Goal: Information Seeking & Learning: Learn about a topic

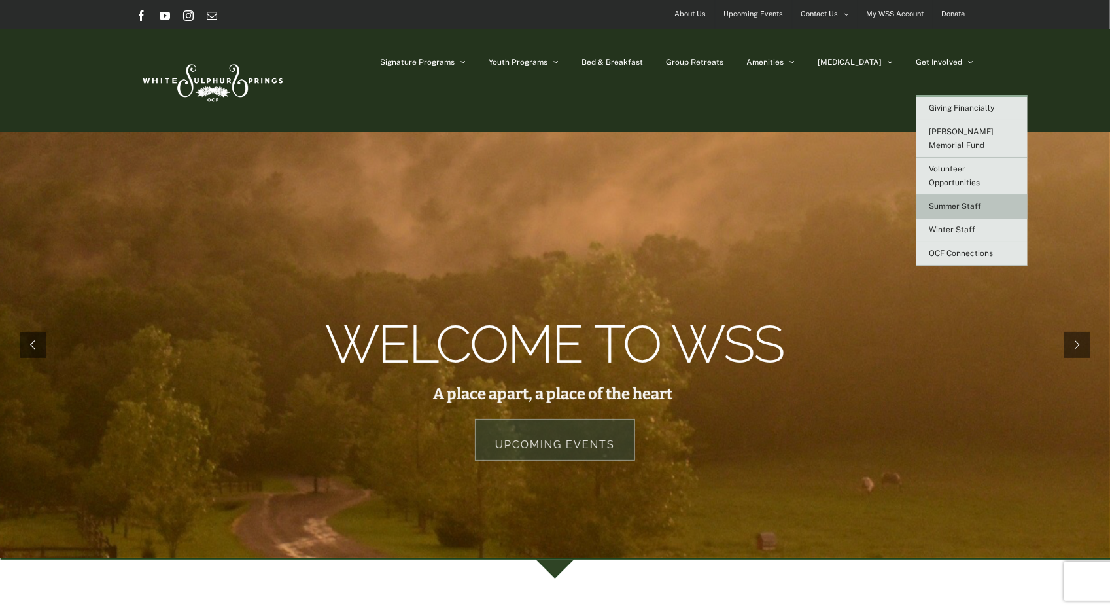
click at [954, 201] on span "Summer Staff" at bounding box center [956, 205] width 52 height 9
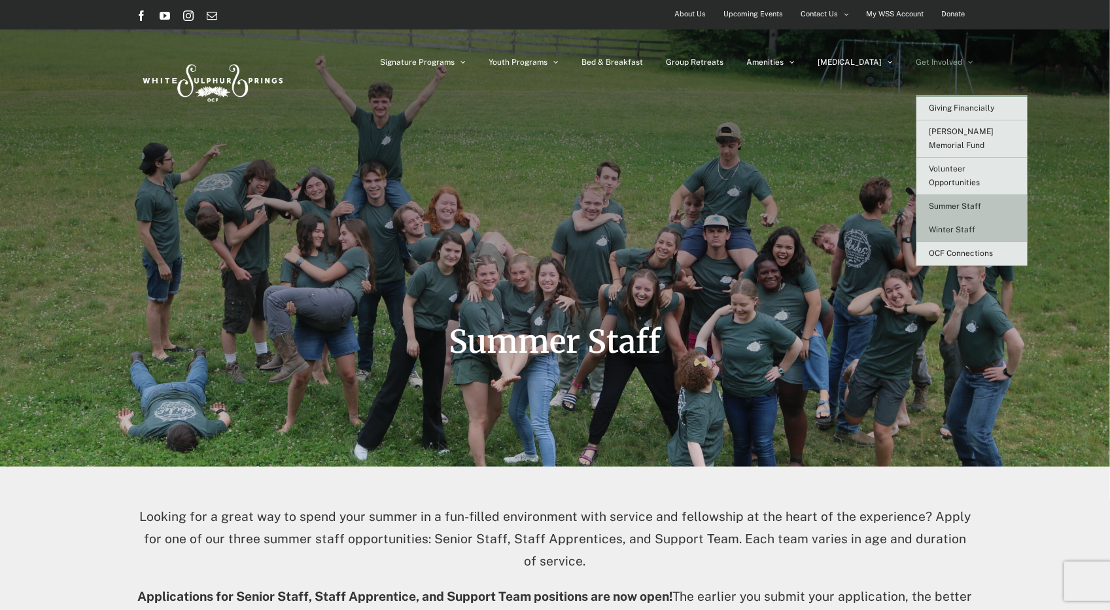
click at [950, 225] on span "Winter Staff" at bounding box center [953, 229] width 46 height 9
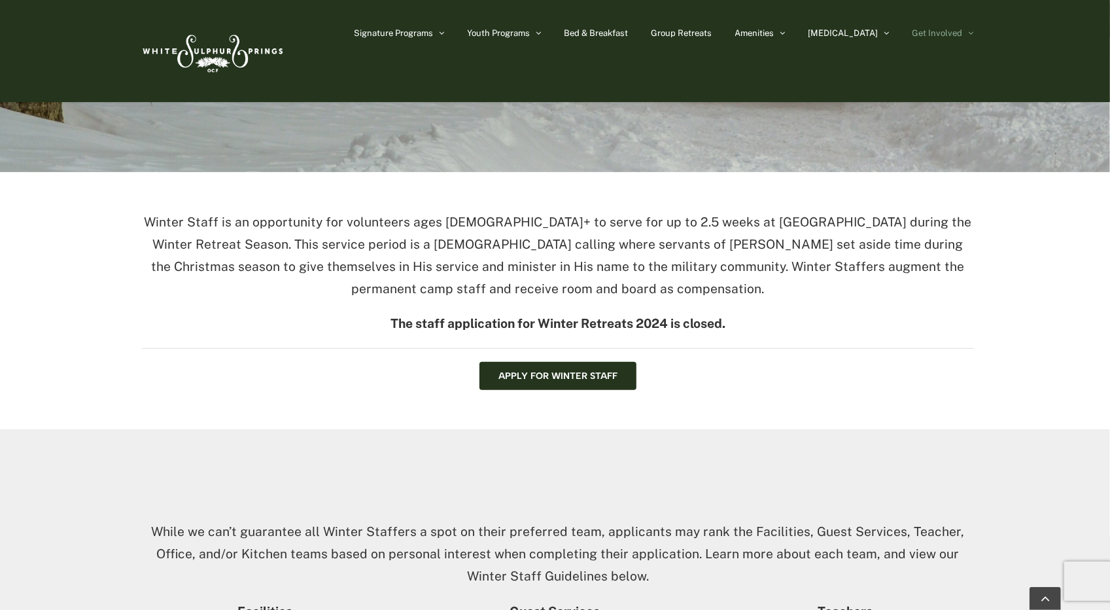
scroll to position [293, 0]
click at [582, 374] on span "Apply for Winter Staff" at bounding box center [557, 377] width 119 height 11
click at [523, 376] on span "Apply for Winter Staff" at bounding box center [557, 377] width 119 height 11
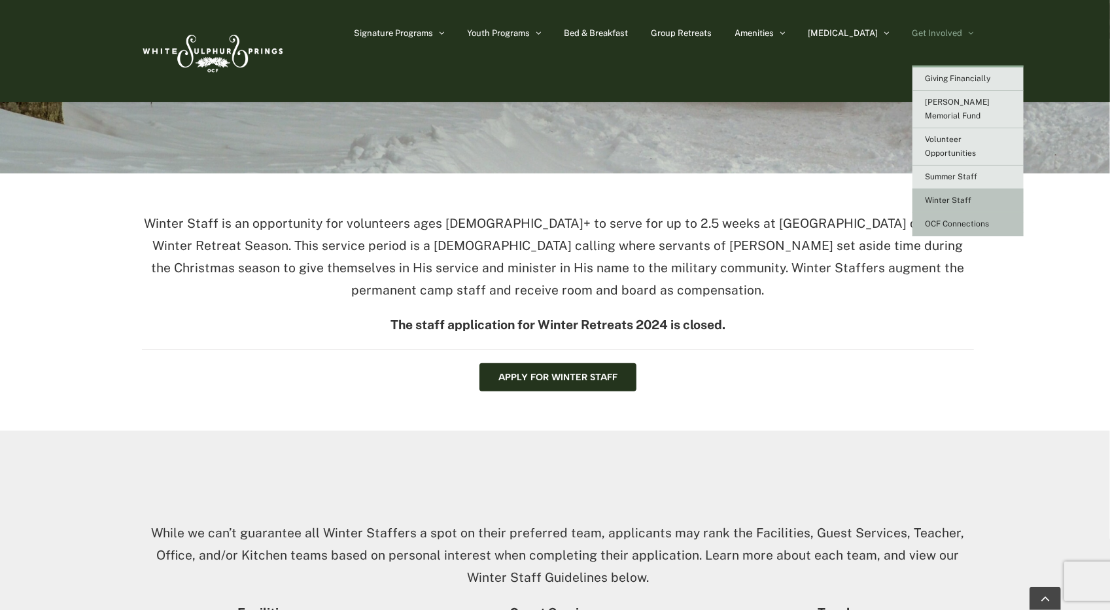
click at [943, 219] on span "OCF Connections" at bounding box center [958, 223] width 64 height 9
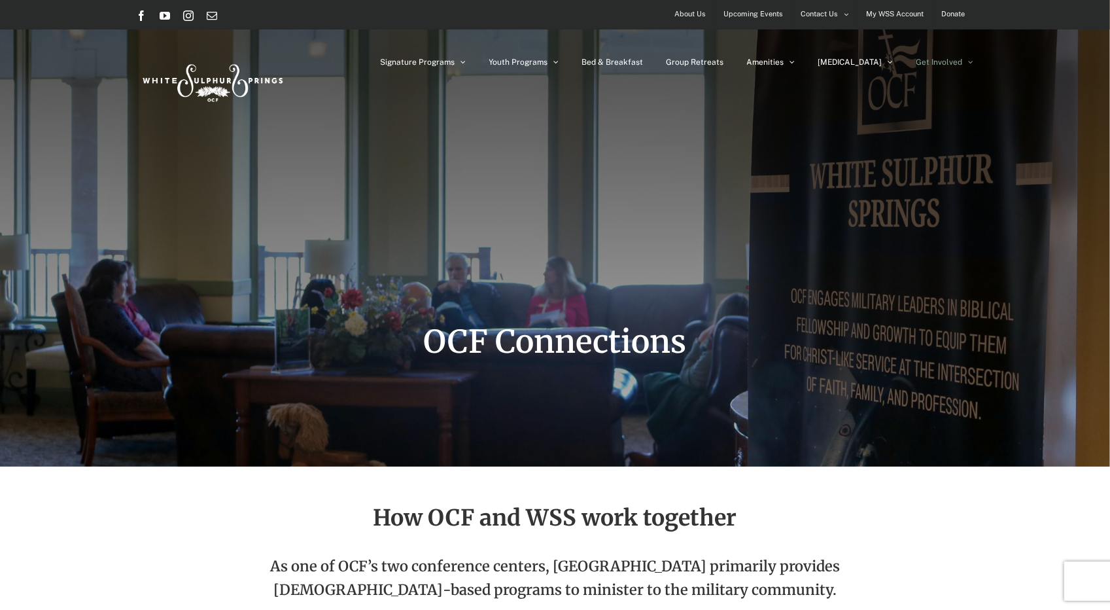
click at [688, 11] on span "About Us" at bounding box center [690, 14] width 31 height 19
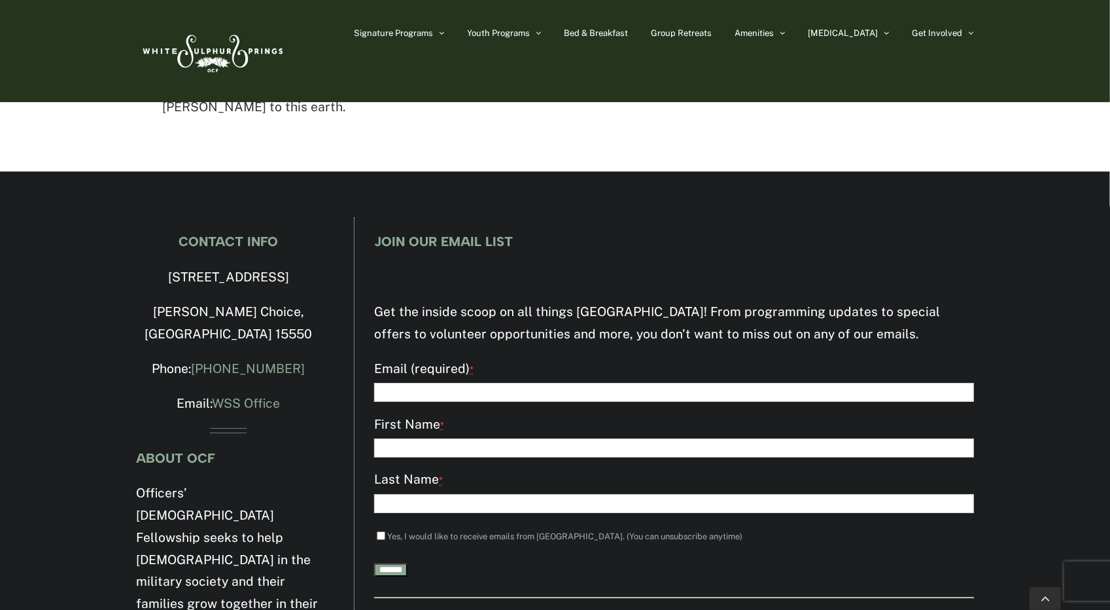
scroll to position [2952, 0]
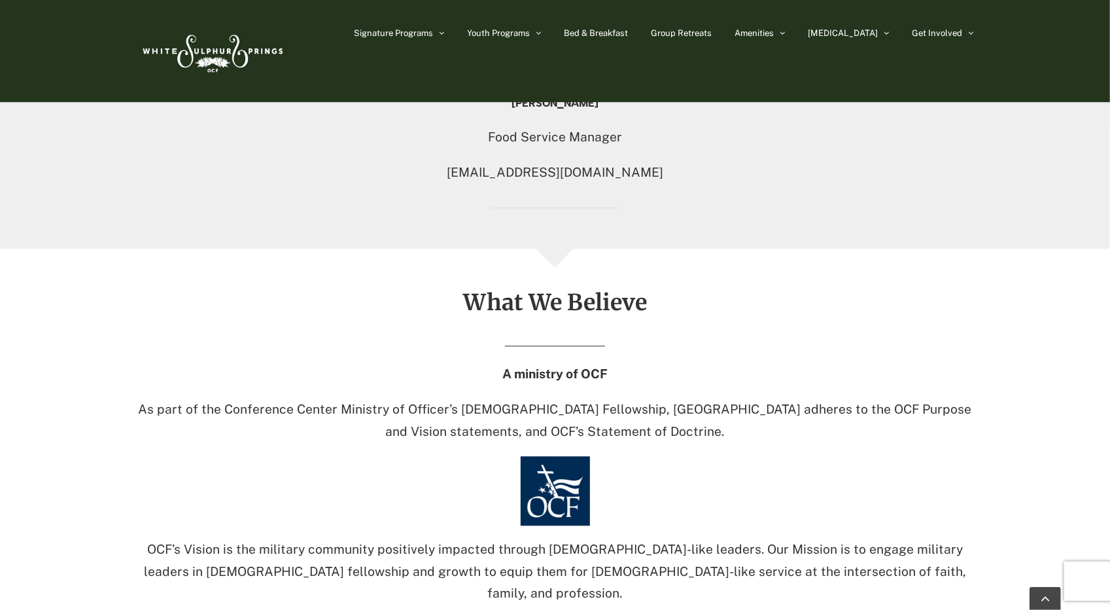
scroll to position [1859, 0]
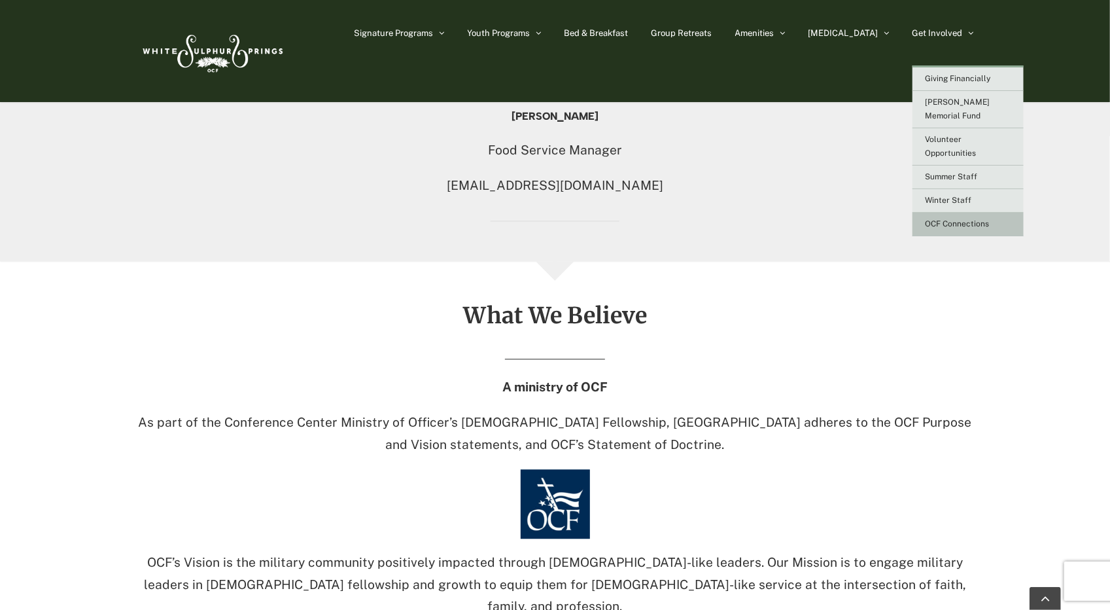
click at [961, 219] on span "OCF Connections" at bounding box center [958, 223] width 64 height 9
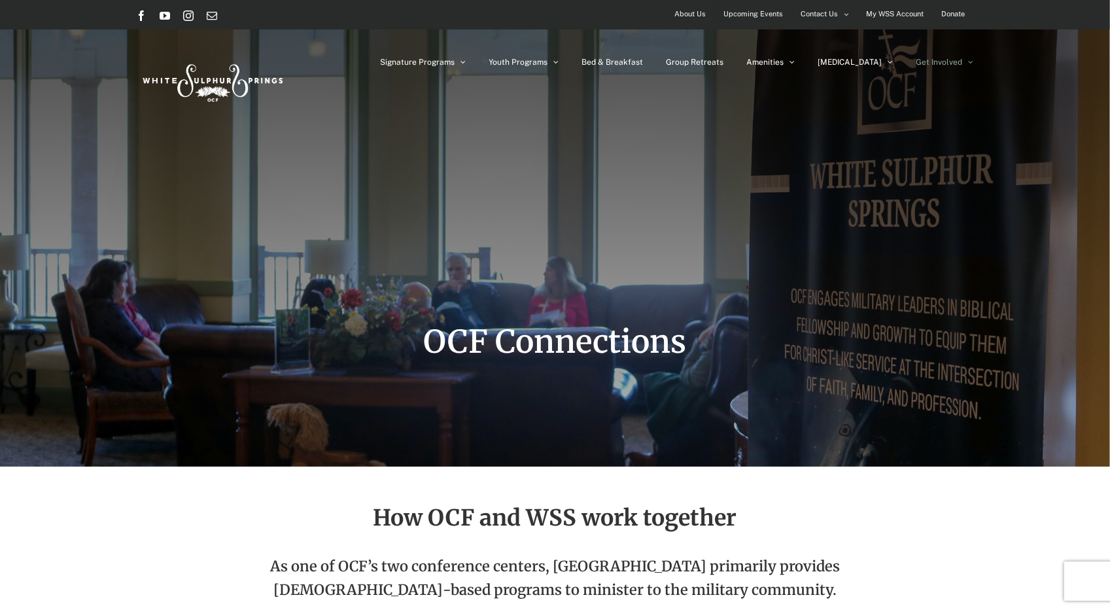
click at [686, 15] on span "About Us" at bounding box center [690, 14] width 31 height 19
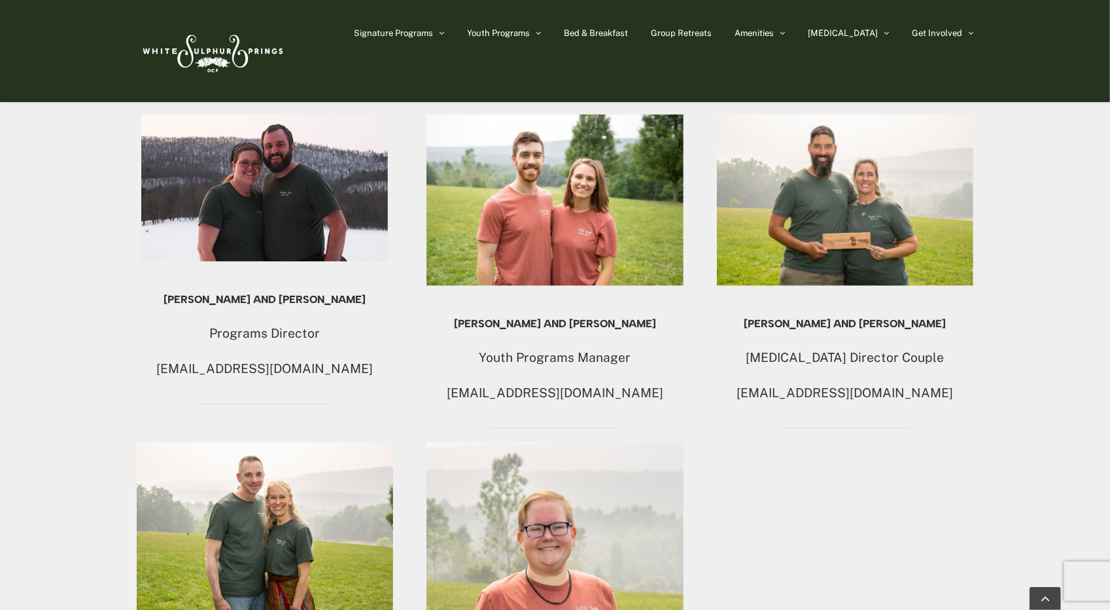
scroll to position [1109, 0]
click at [791, 347] on p "[MEDICAL_DATA] Director Couple" at bounding box center [845, 358] width 257 height 22
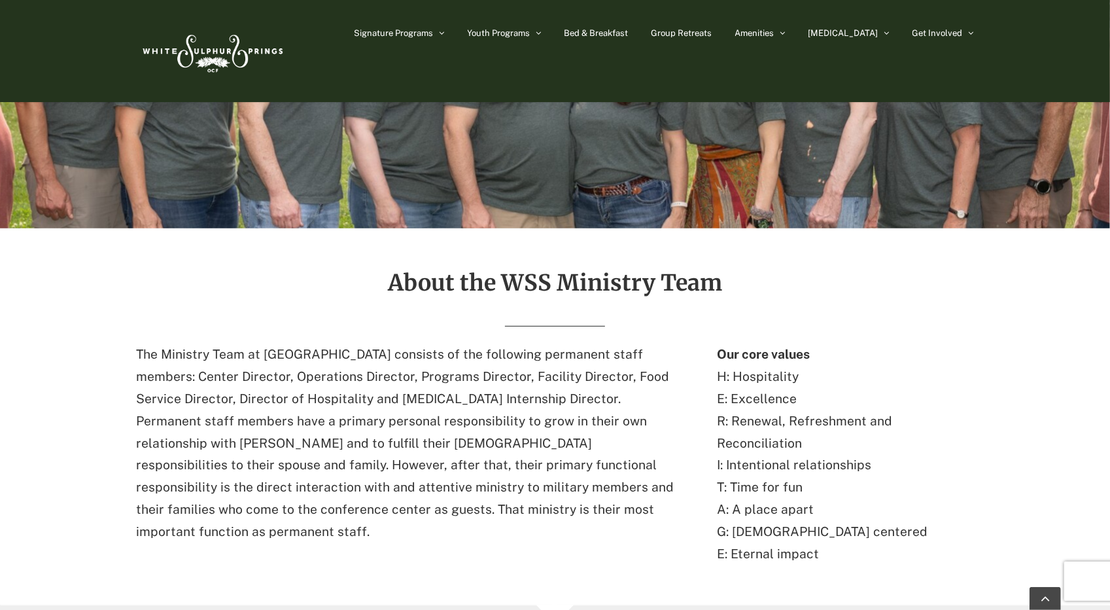
scroll to position [224, 0]
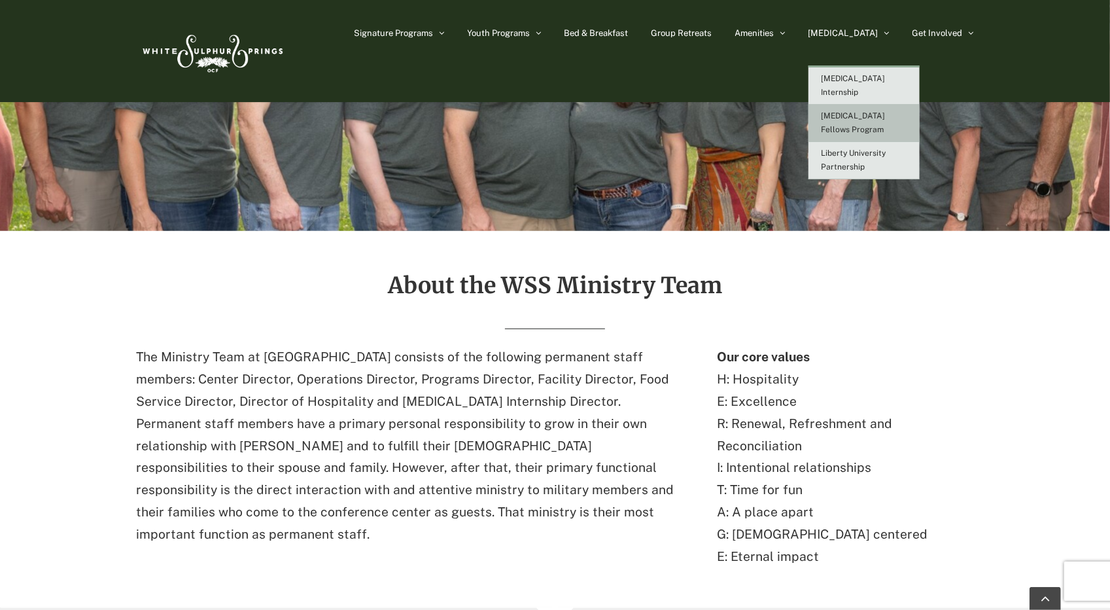
click at [881, 111] on span "[MEDICAL_DATA] Fellows Program" at bounding box center [854, 122] width 64 height 23
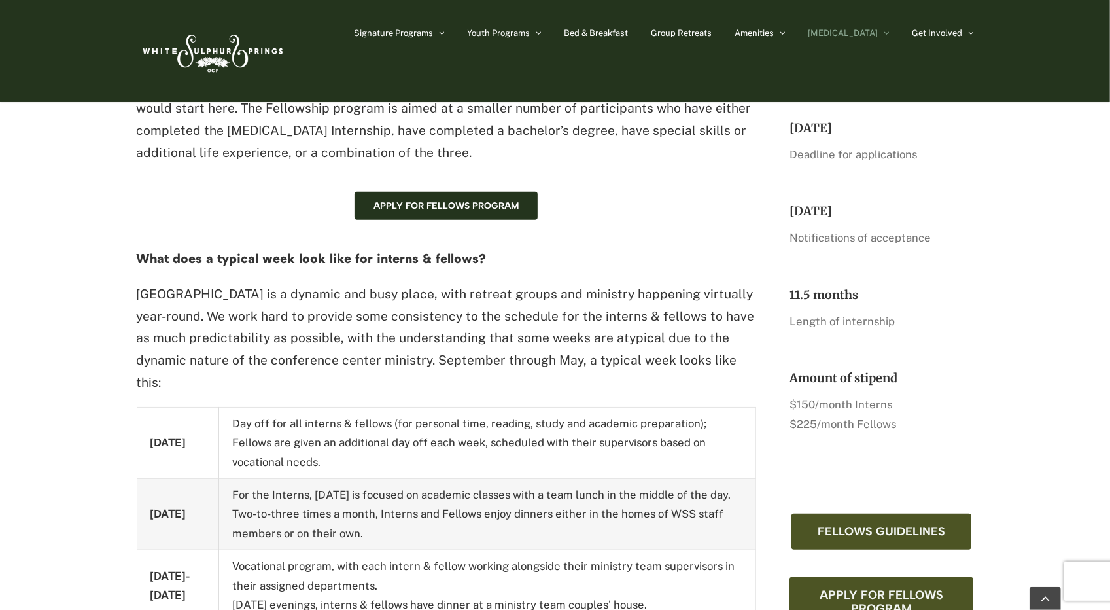
scroll to position [561, 0]
click at [801, 293] on h2 "11.5 months" at bounding box center [882, 294] width 184 height 15
click at [959, 304] on div "11.5 months Length of internship" at bounding box center [882, 309] width 184 height 44
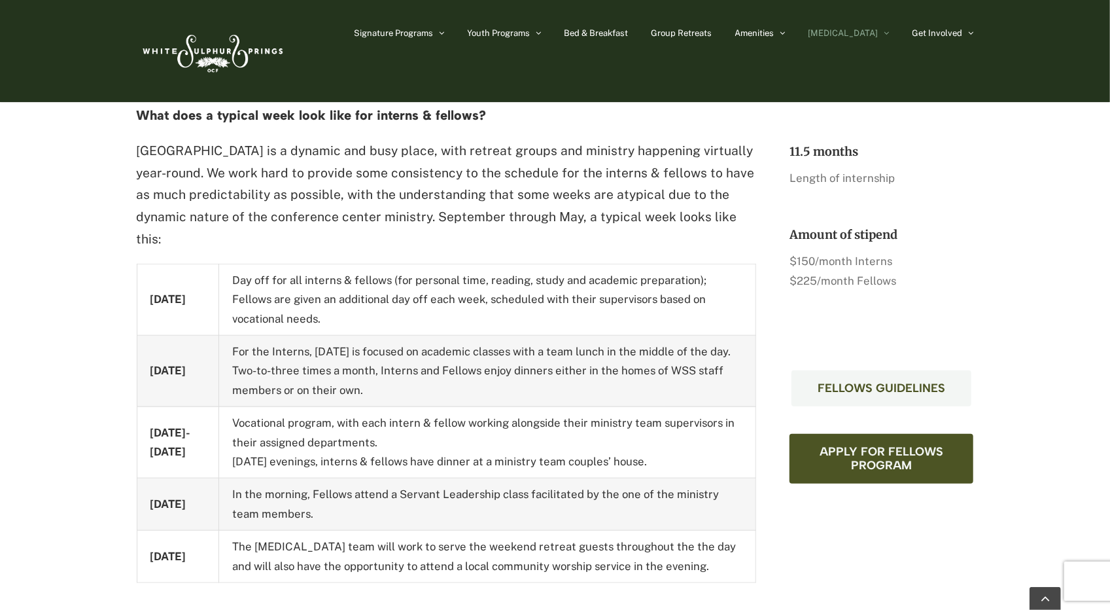
click at [879, 402] on link "Fellows Guidelines" at bounding box center [882, 388] width 180 height 36
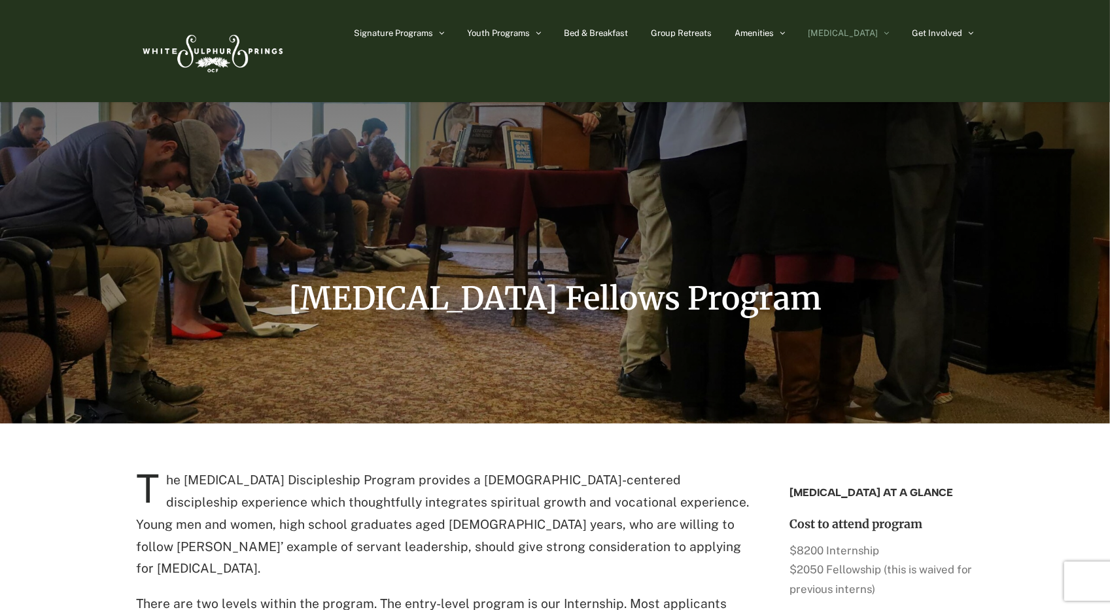
scroll to position [16, 0]
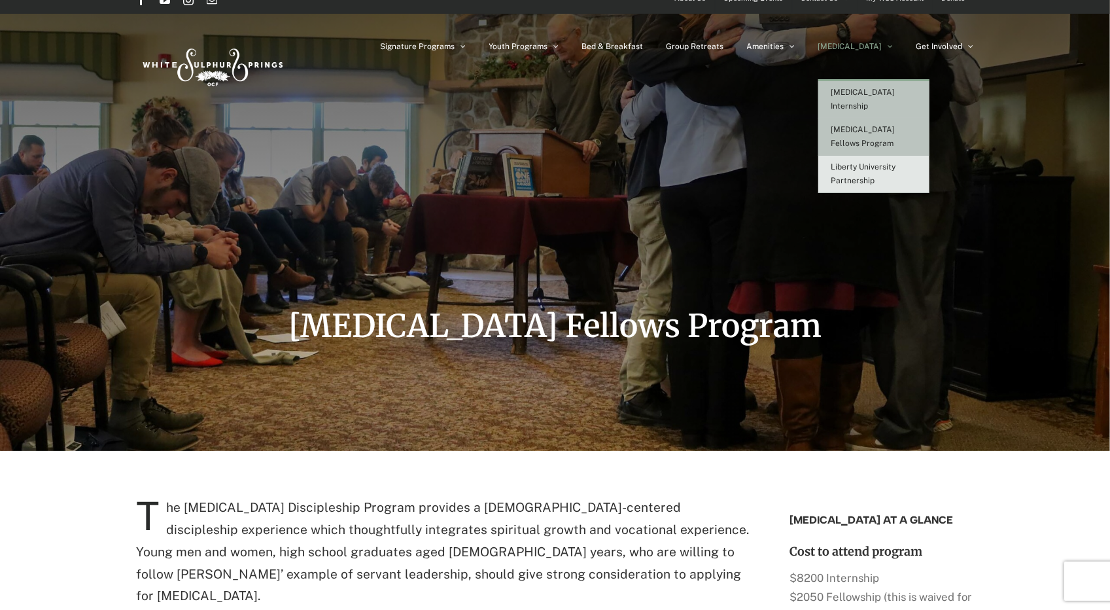
click at [894, 94] on span "[MEDICAL_DATA] Internship" at bounding box center [863, 99] width 64 height 23
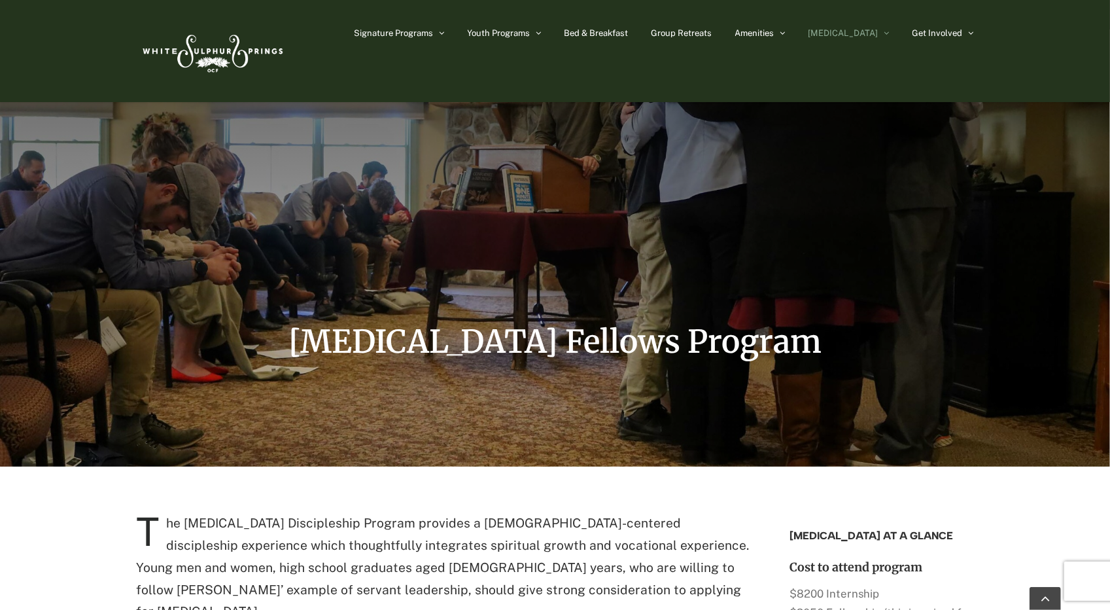
scroll to position [391, 0]
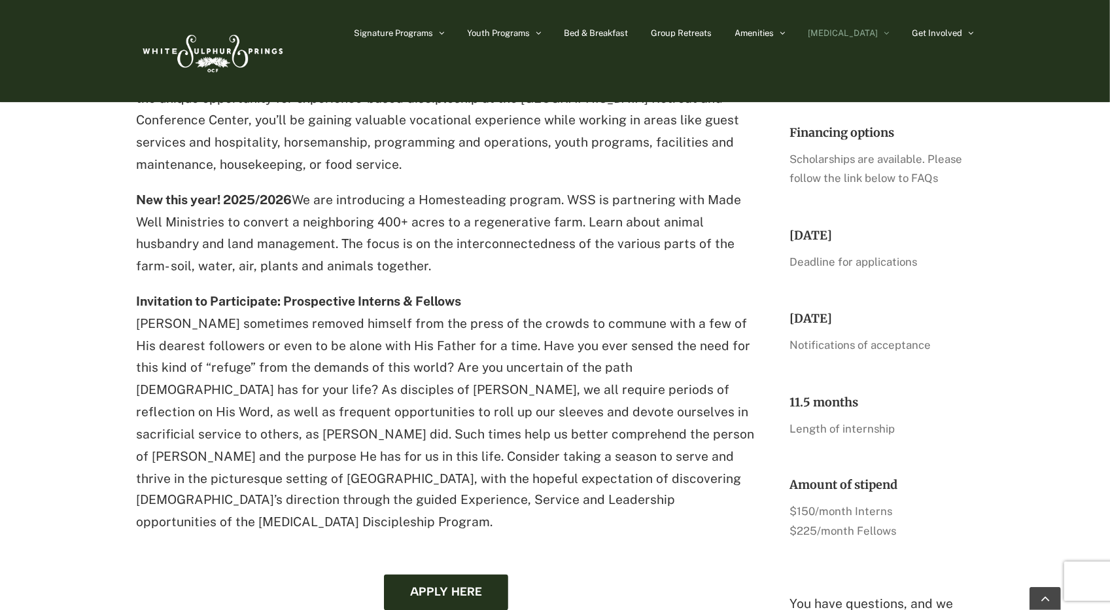
scroll to position [1498, 0]
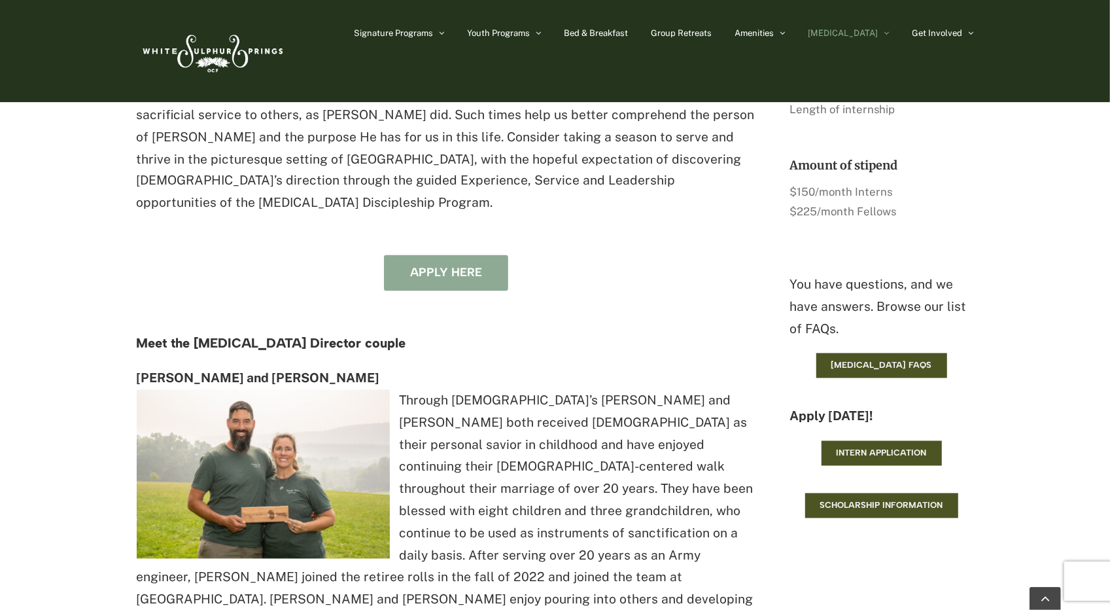
click at [455, 255] on link "Apply here" at bounding box center [446, 273] width 124 height 36
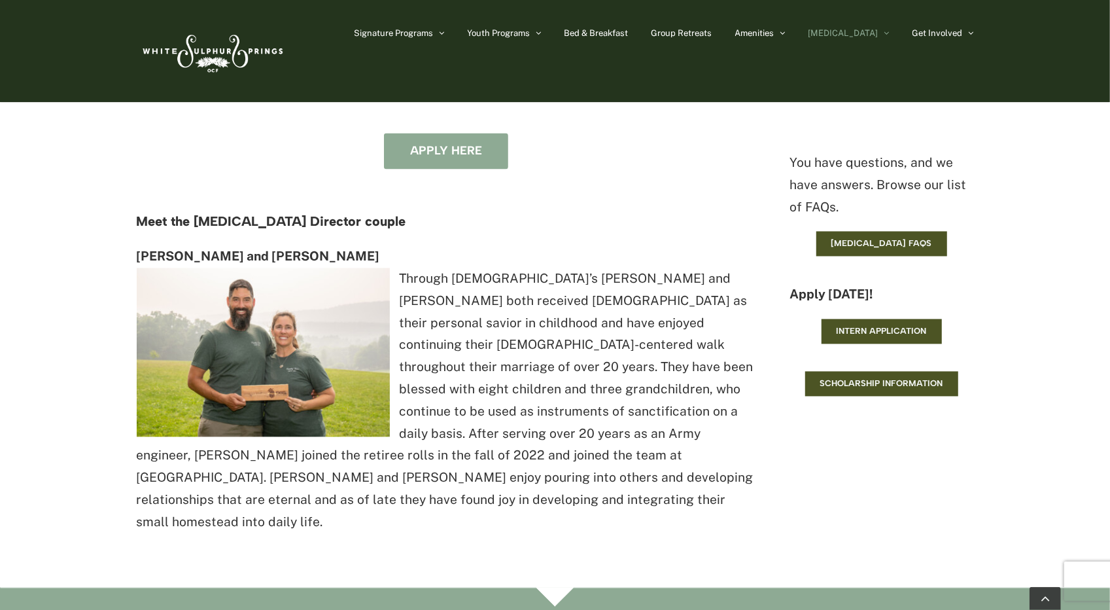
scroll to position [1618, 0]
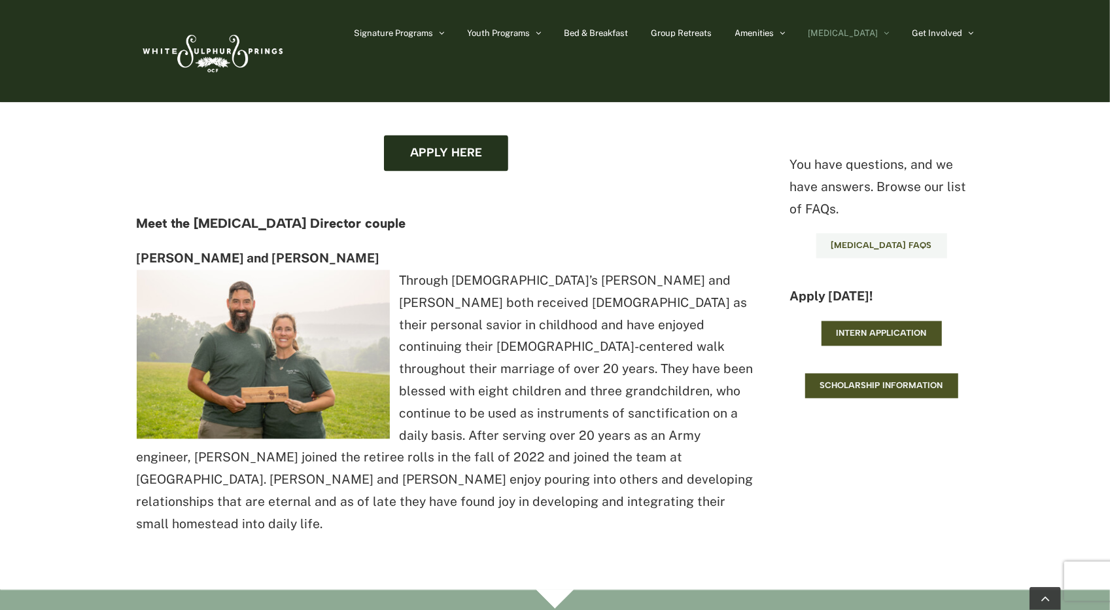
click at [872, 241] on span "EXSEL FAQs" at bounding box center [881, 246] width 101 height 10
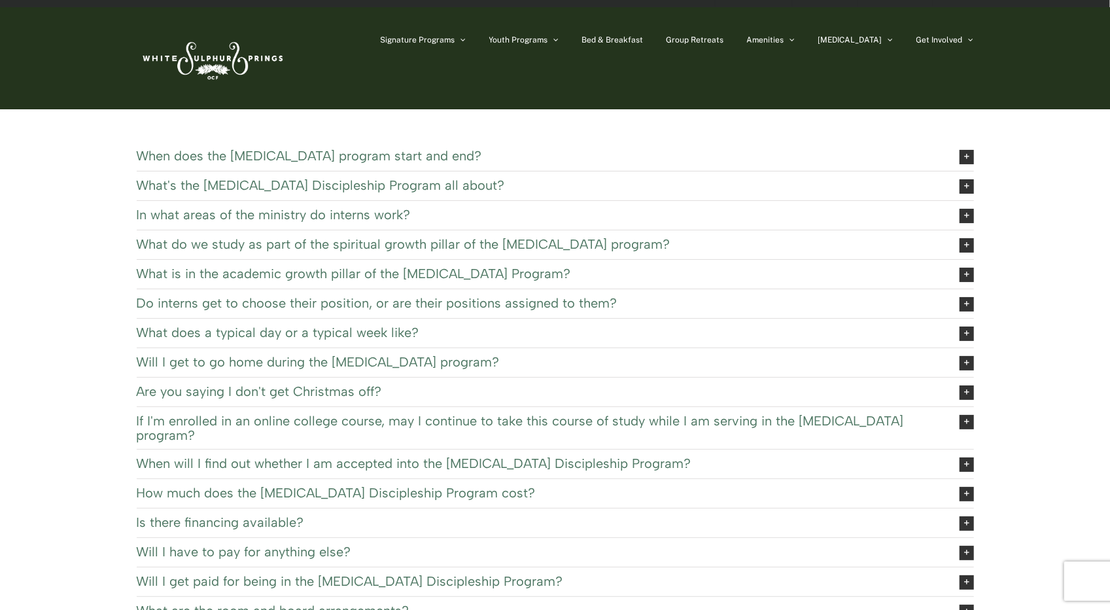
scroll to position [20, 0]
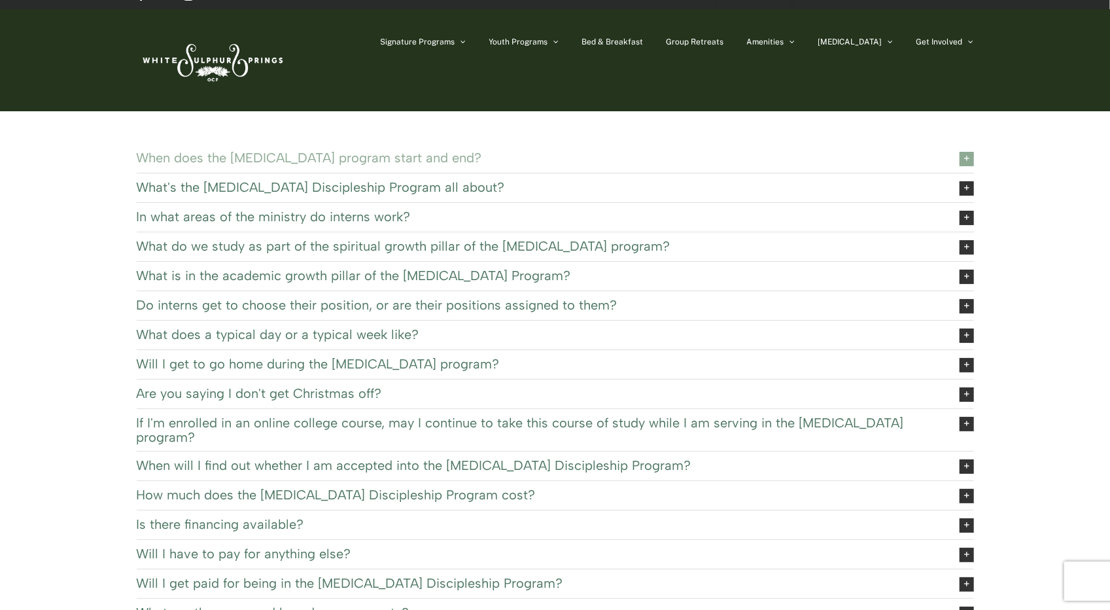
click at [971, 159] on icon at bounding box center [967, 159] width 14 height 14
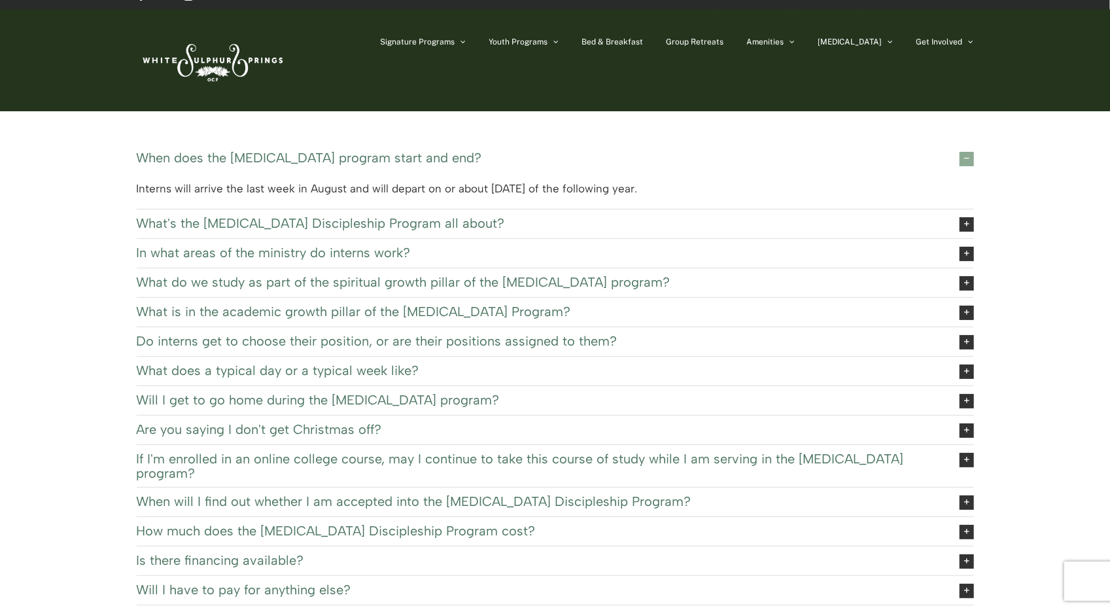
click at [971, 159] on icon at bounding box center [967, 159] width 14 height 14
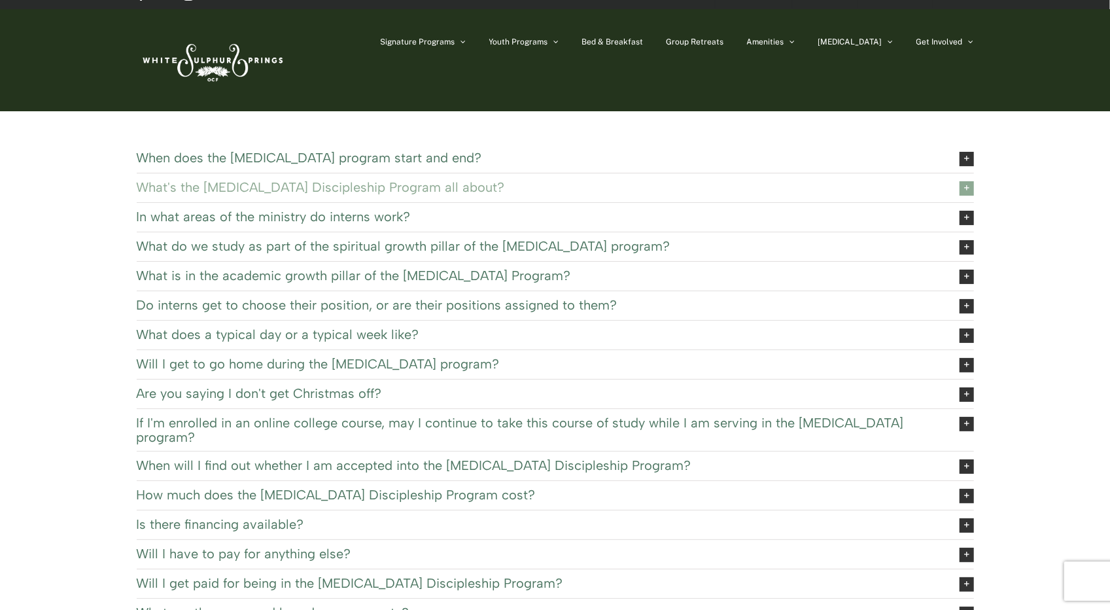
click at [966, 184] on icon at bounding box center [967, 188] width 14 height 14
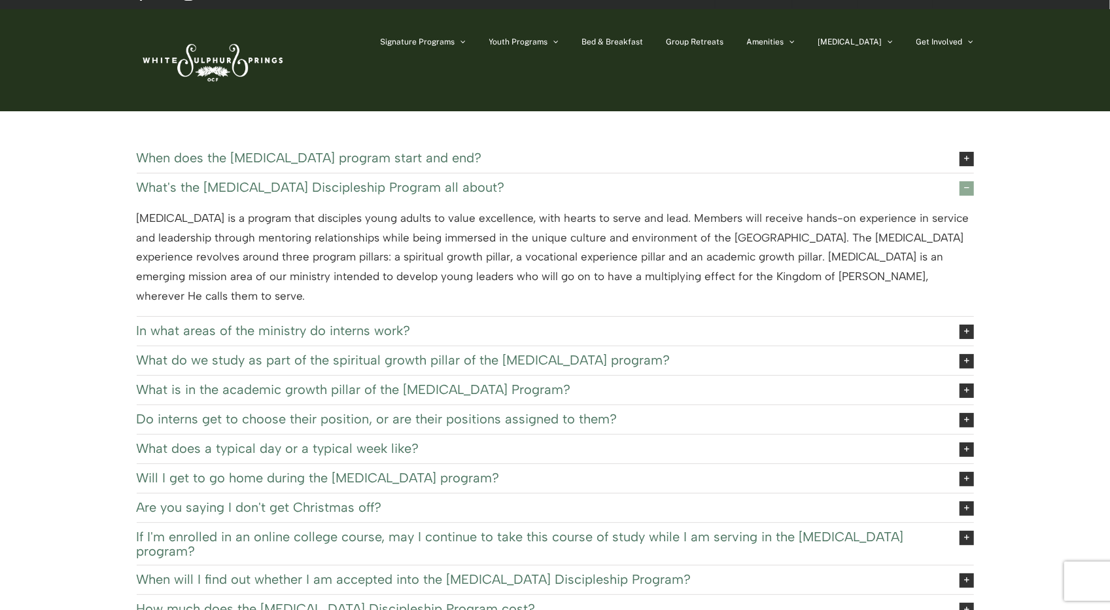
click at [966, 184] on icon at bounding box center [967, 188] width 14 height 14
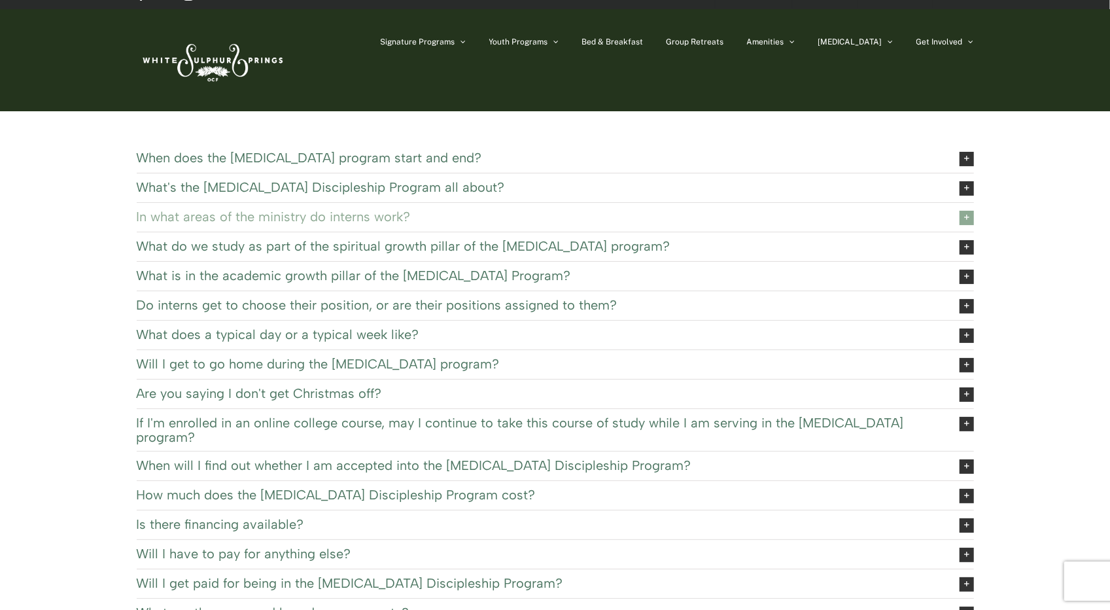
click at [969, 221] on icon at bounding box center [967, 218] width 14 height 14
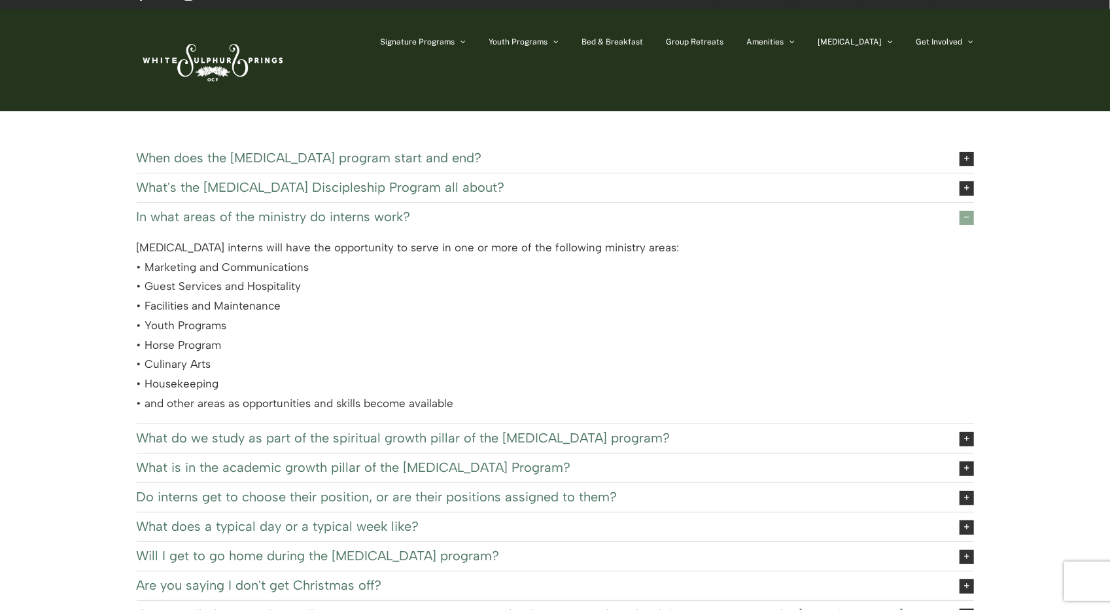
click at [969, 221] on icon at bounding box center [967, 218] width 14 height 14
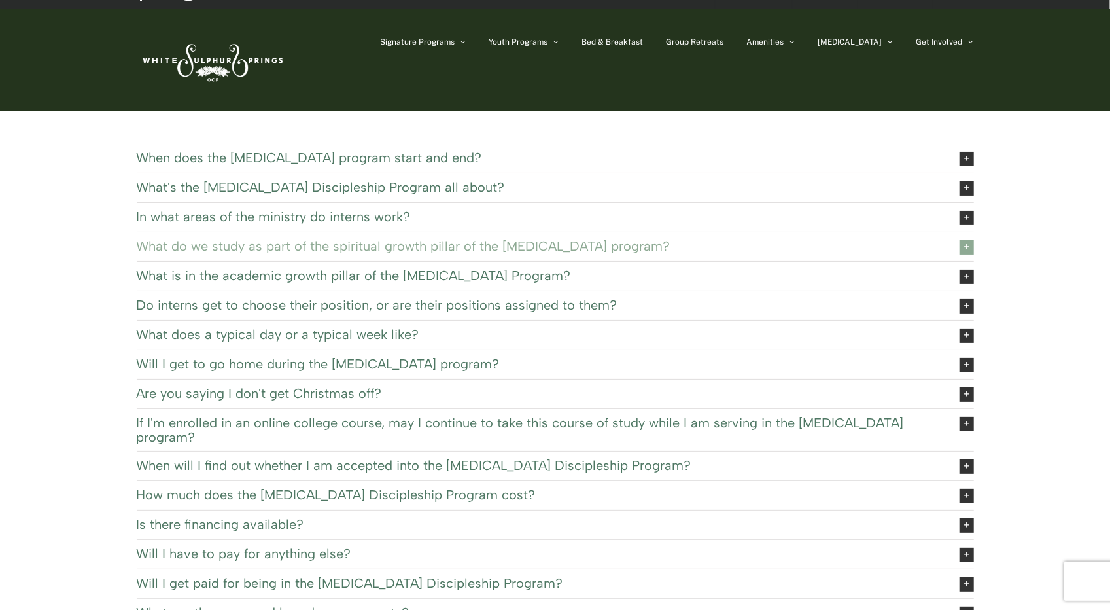
click at [969, 243] on icon at bounding box center [967, 247] width 14 height 14
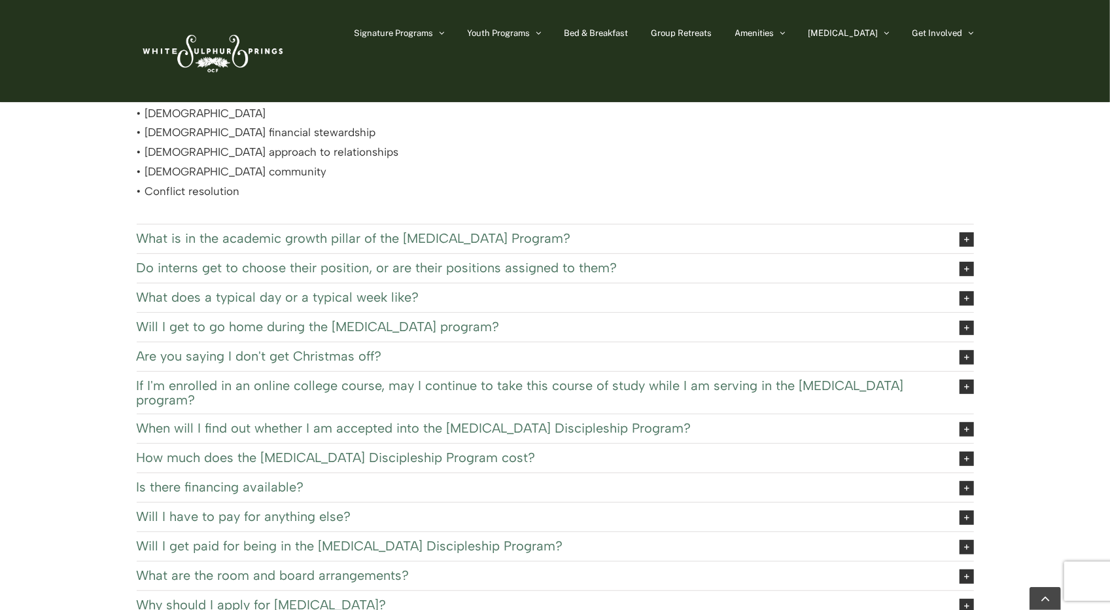
scroll to position [201, 0]
click at [967, 355] on icon at bounding box center [967, 355] width 14 height 14
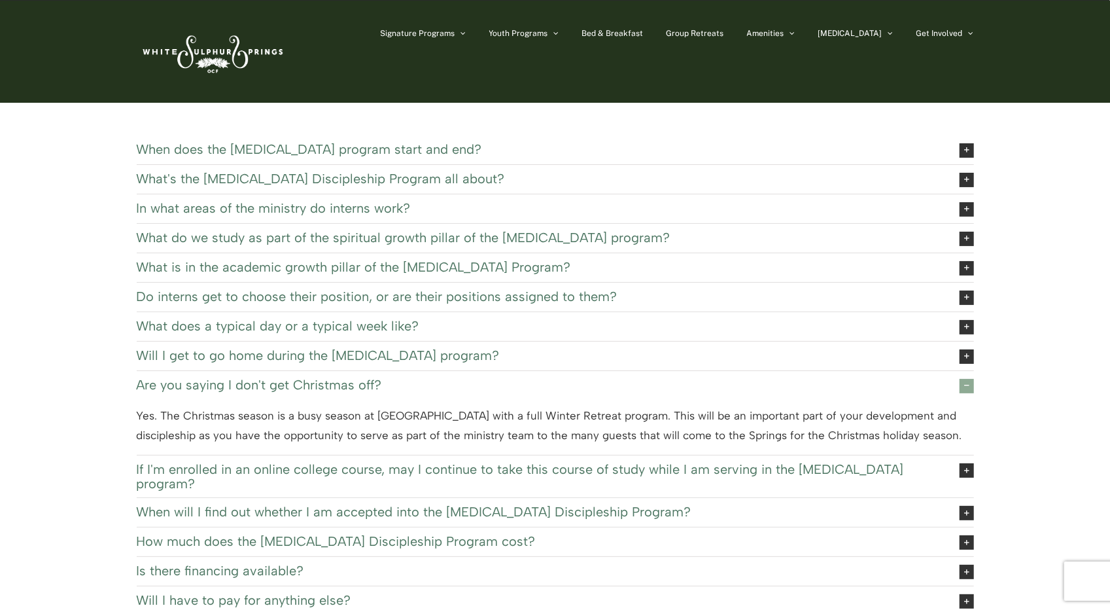
scroll to position [28, 0]
click at [960, 292] on icon at bounding box center [967, 298] width 14 height 14
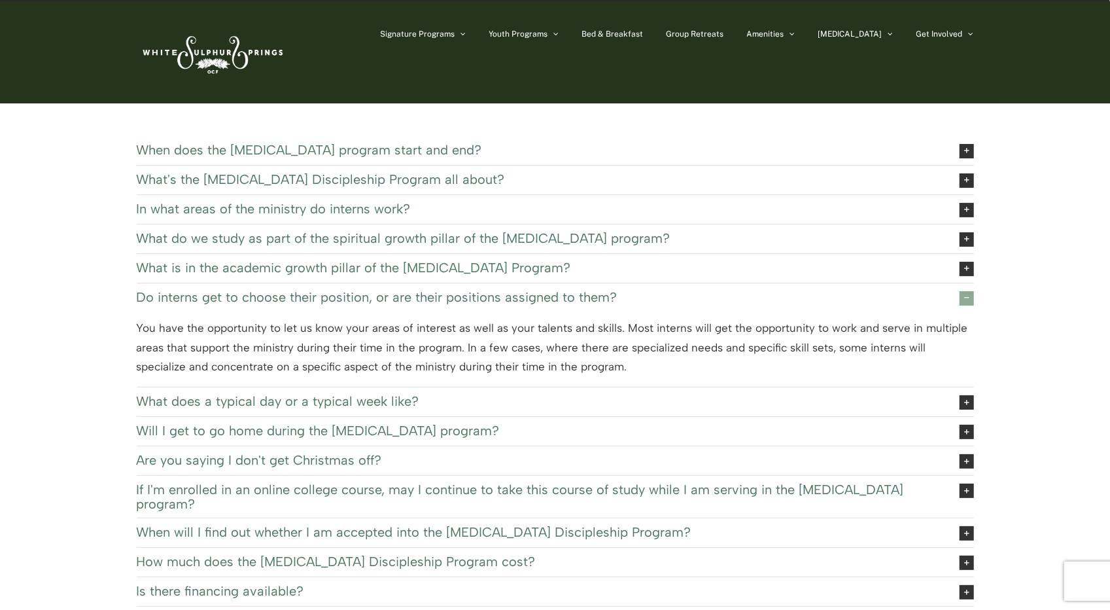
click at [960, 295] on icon at bounding box center [967, 298] width 14 height 14
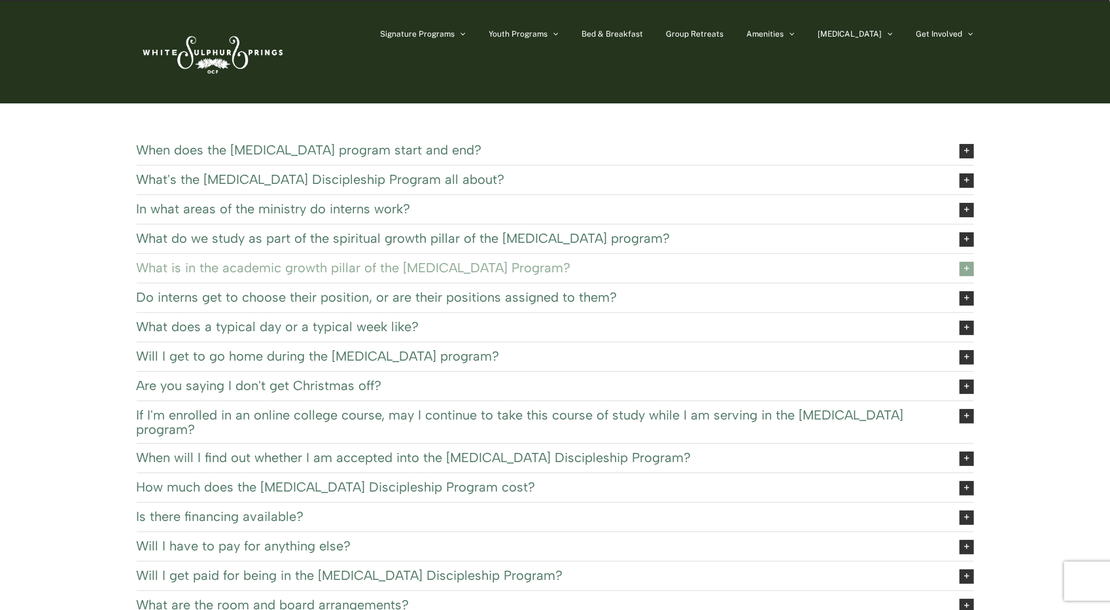
click at [962, 270] on icon at bounding box center [967, 269] width 14 height 14
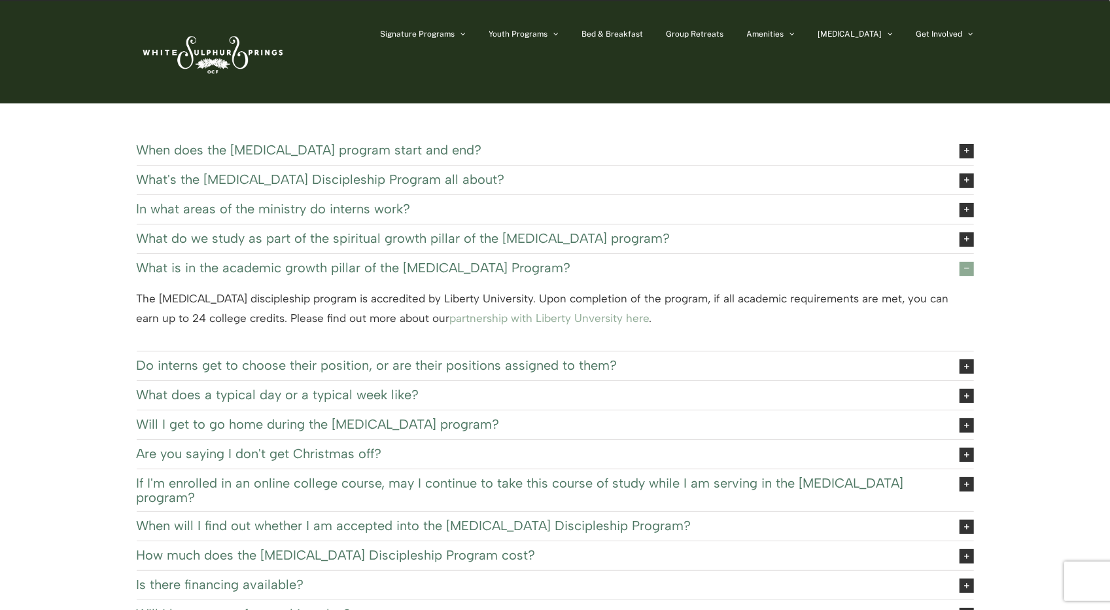
click at [962, 270] on icon at bounding box center [967, 269] width 14 height 14
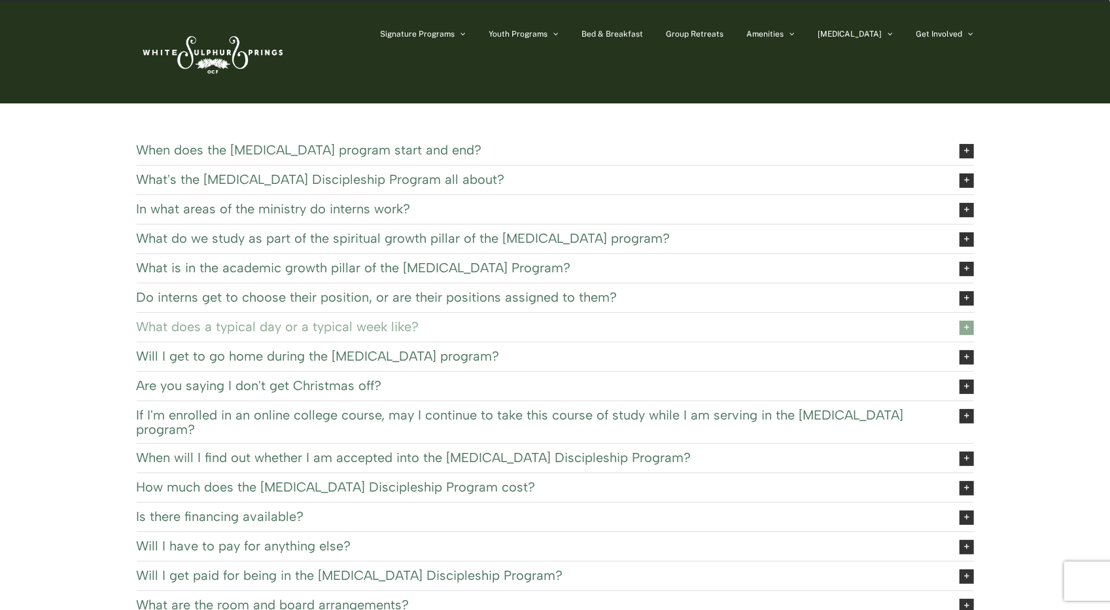
click at [947, 339] on link "What does a typical day or a typical week like?" at bounding box center [555, 327] width 837 height 29
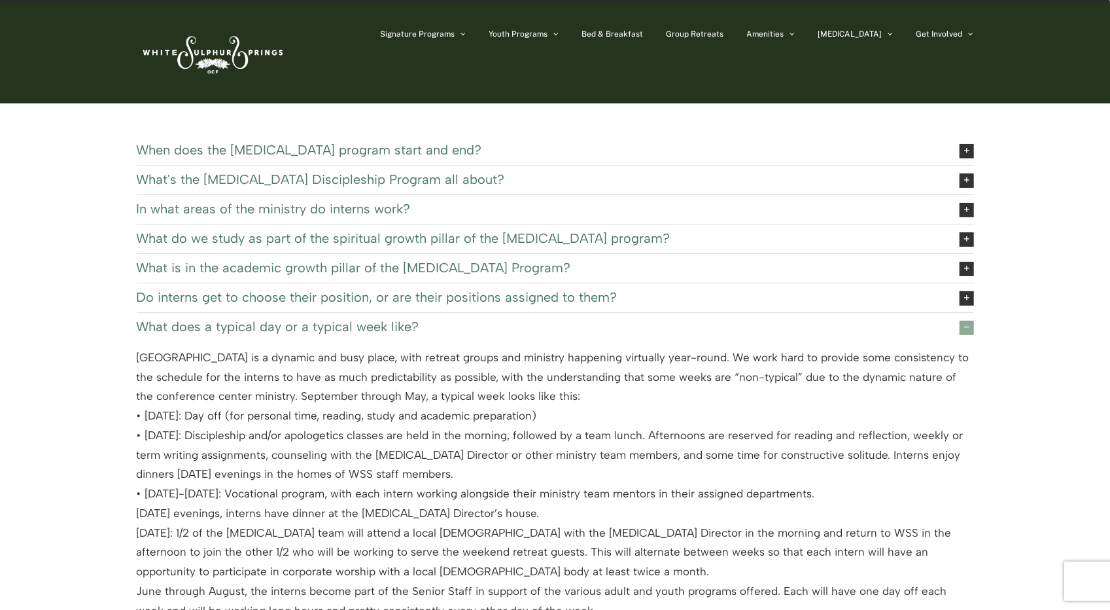
click at [958, 334] on link "What does a typical day or a typical week like?" at bounding box center [555, 327] width 837 height 29
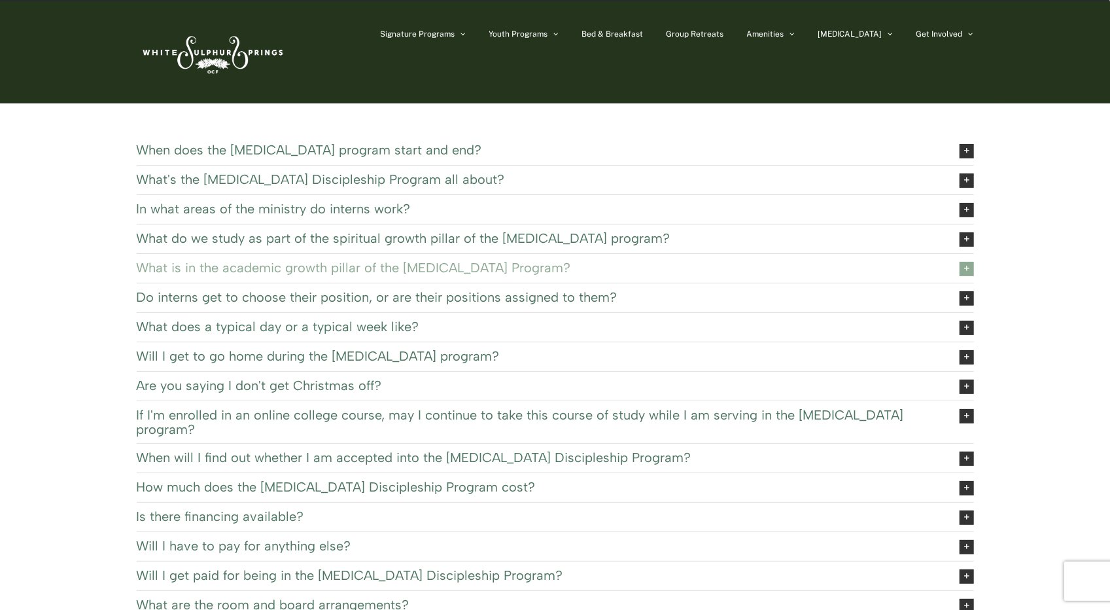
click at [948, 256] on link "What is in the academic growth pillar of the EXSEL Program?" at bounding box center [555, 268] width 837 height 29
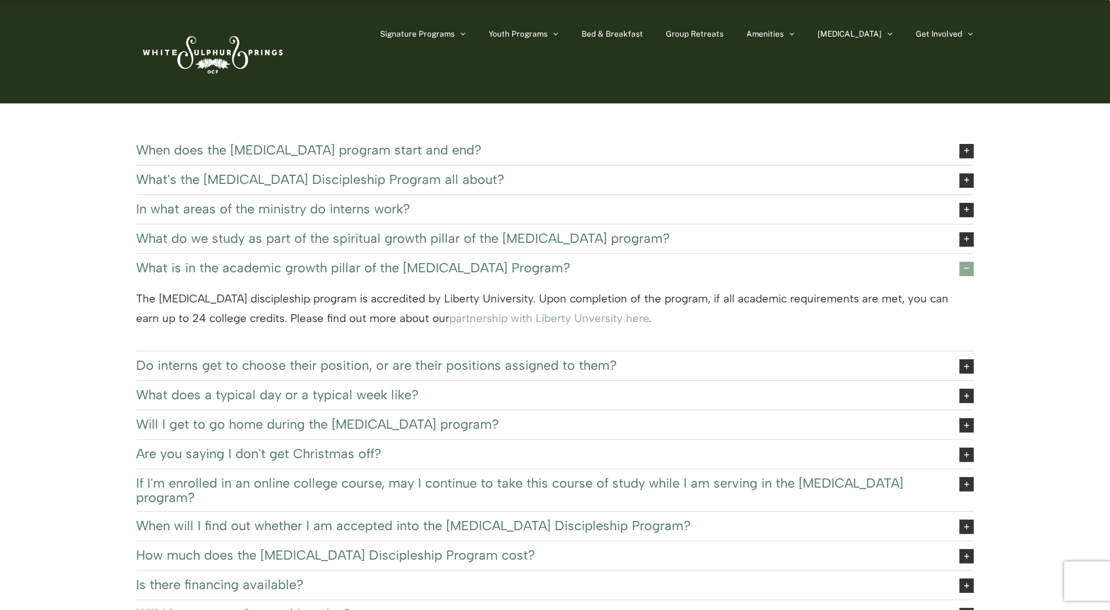
click at [948, 256] on link "What is in the academic growth pillar of the EXSEL Program?" at bounding box center [555, 268] width 837 height 29
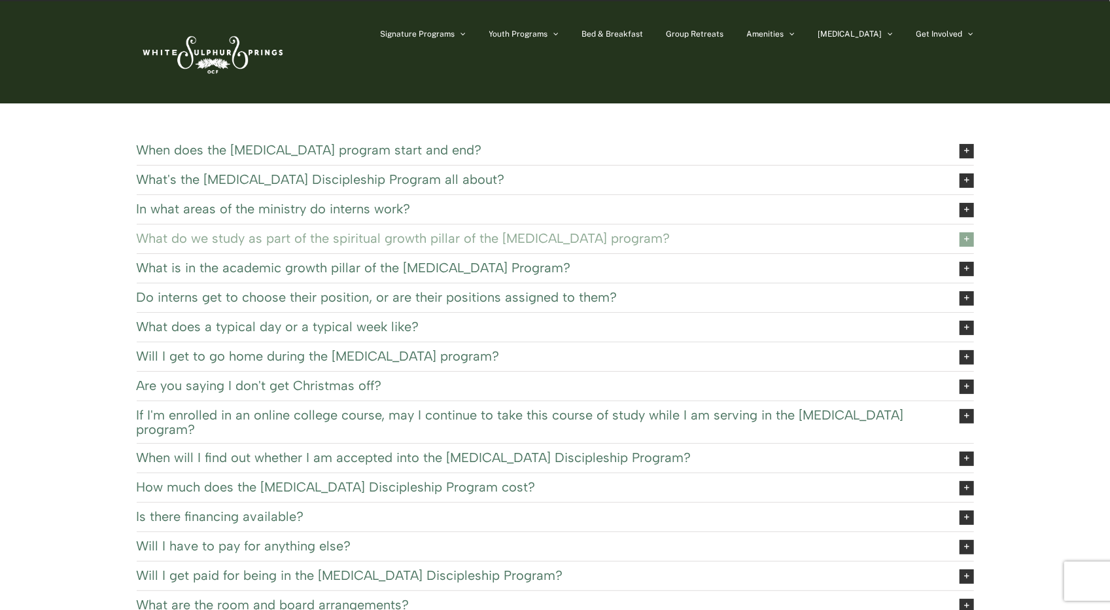
click at [950, 234] on link "What do we study as part of the spiritual growth pillar of the EXSEL program?" at bounding box center [555, 238] width 837 height 29
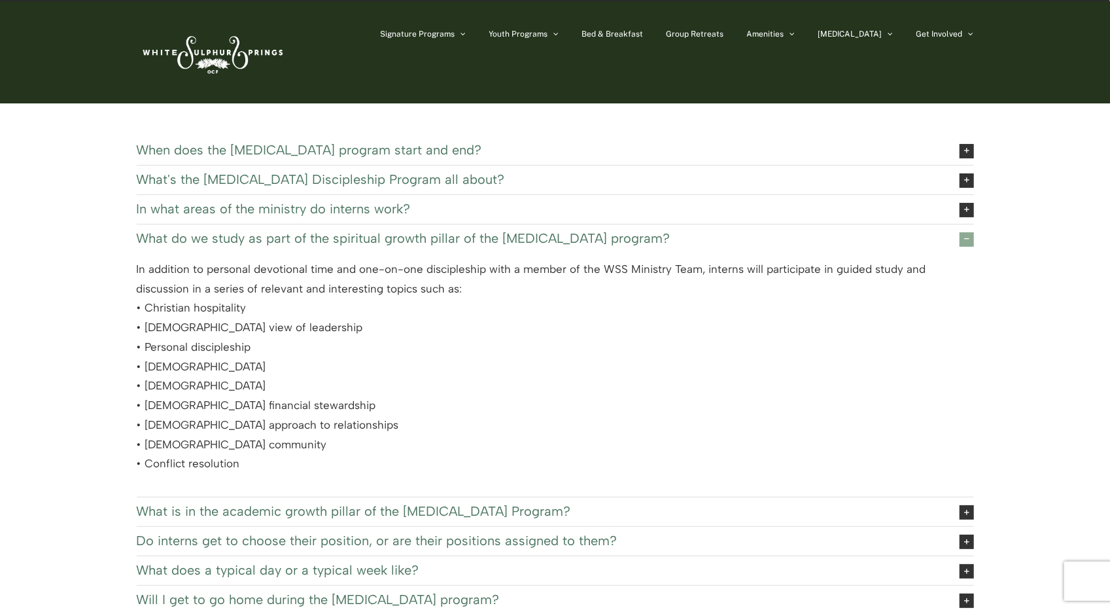
click at [950, 234] on link "What do we study as part of the spiritual growth pillar of the EXSEL program?" at bounding box center [555, 238] width 837 height 29
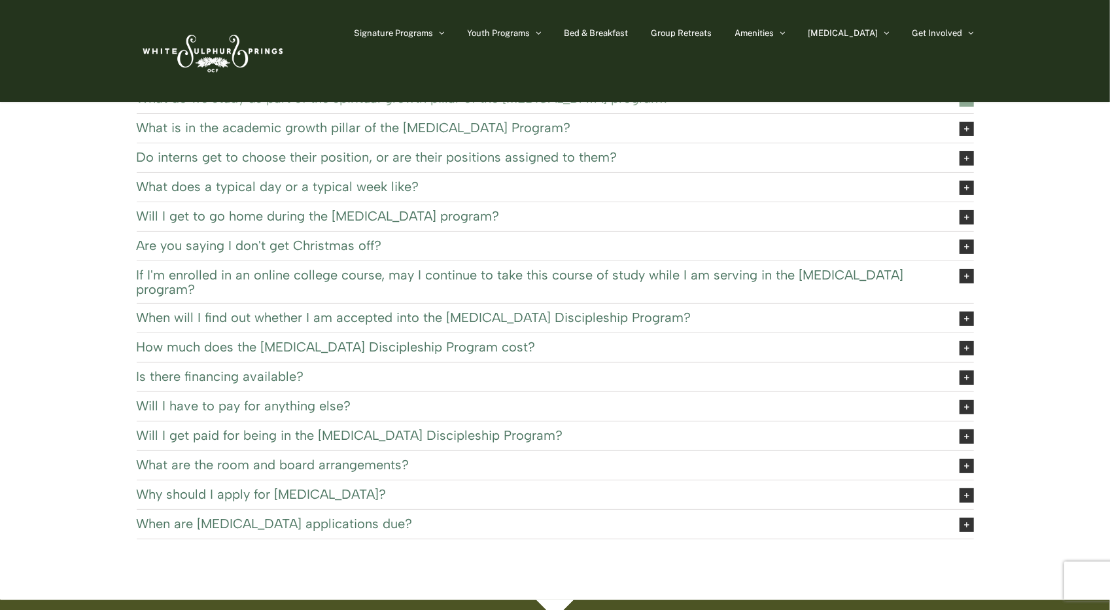
scroll to position [69, 0]
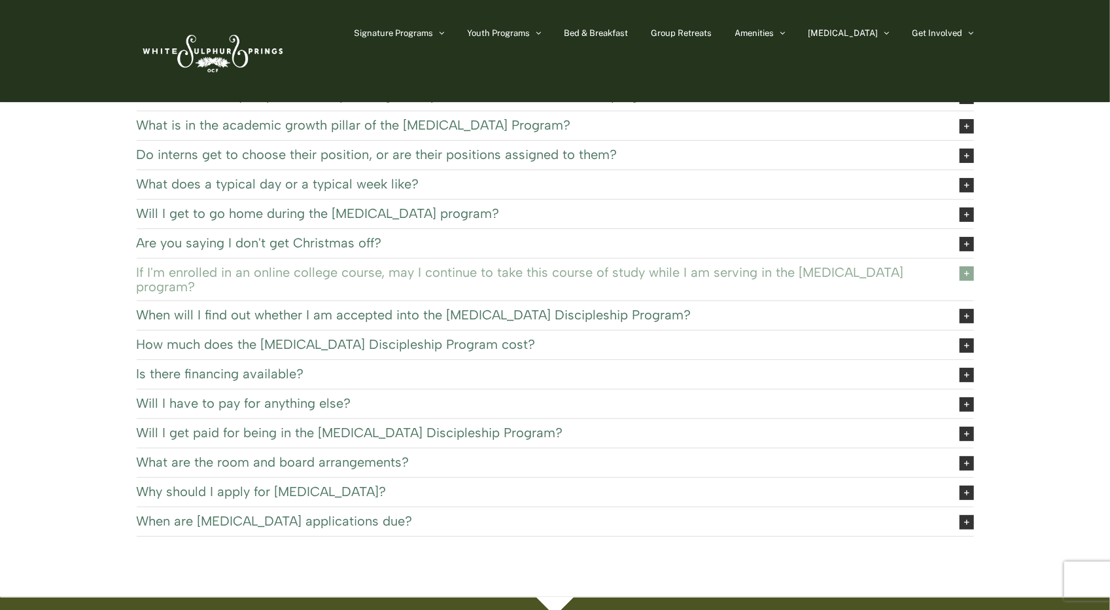
click at [966, 277] on icon at bounding box center [967, 273] width 14 height 14
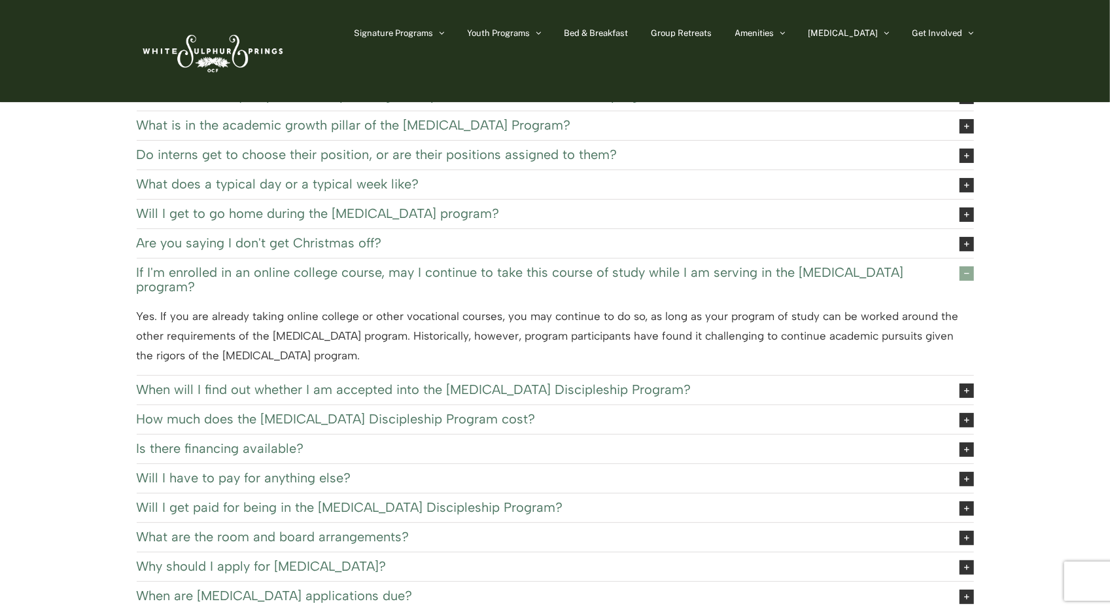
click at [966, 277] on icon at bounding box center [967, 273] width 14 height 14
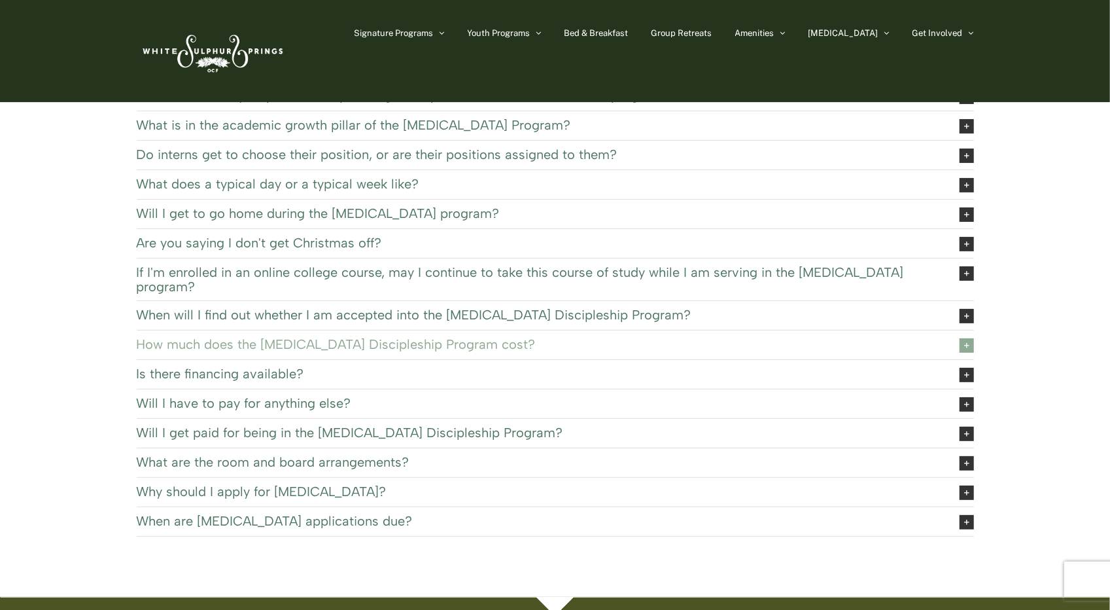
click at [961, 338] on icon at bounding box center [967, 345] width 14 height 14
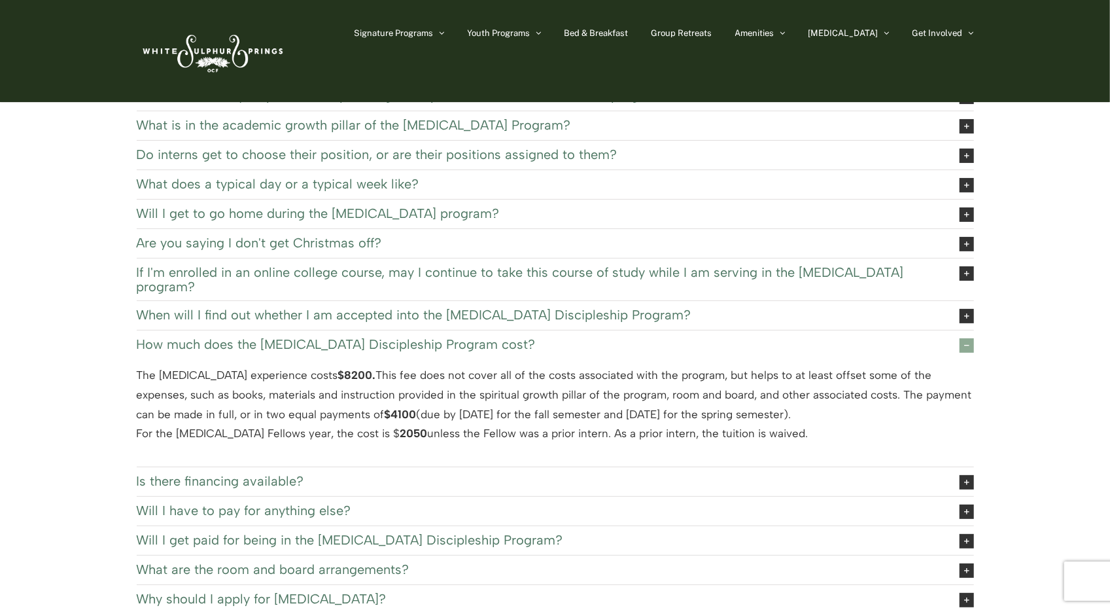
click at [961, 338] on icon at bounding box center [967, 345] width 14 height 14
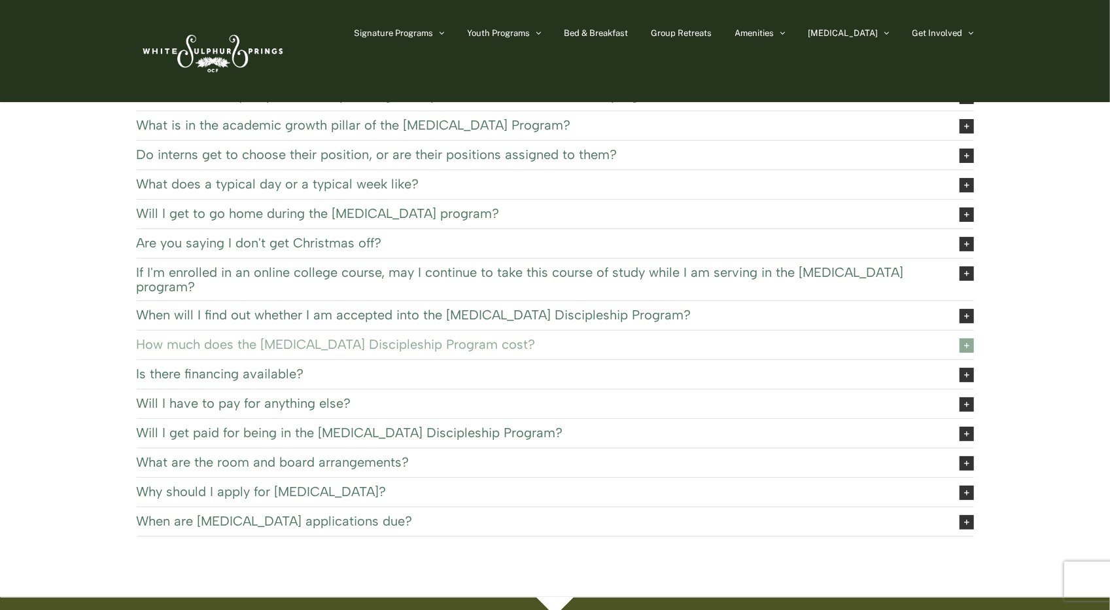
click at [962, 338] on icon at bounding box center [967, 345] width 14 height 14
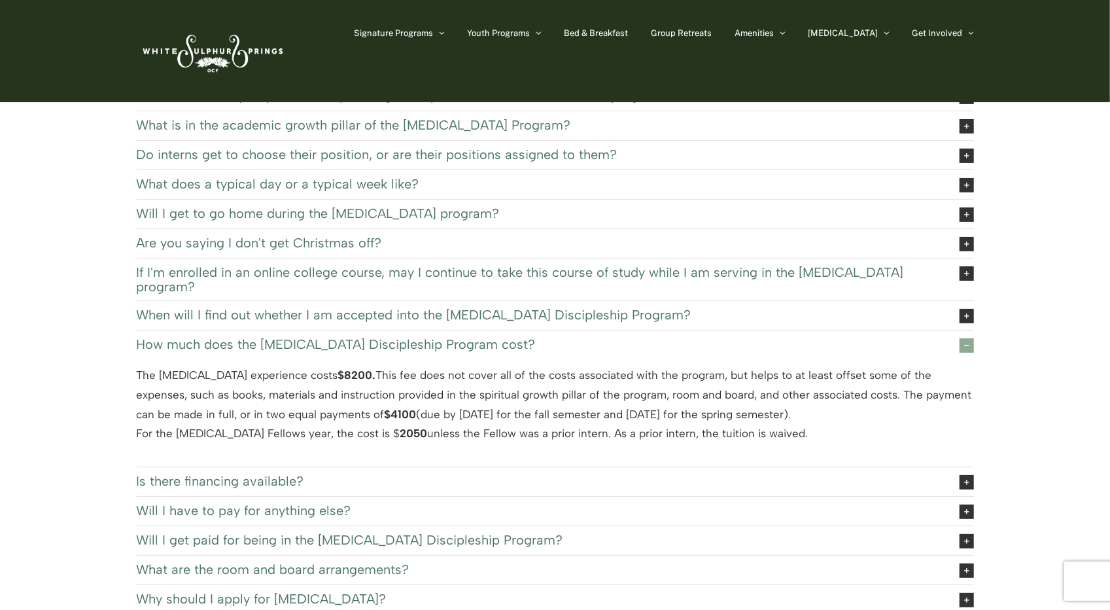
click at [962, 338] on icon at bounding box center [967, 345] width 14 height 14
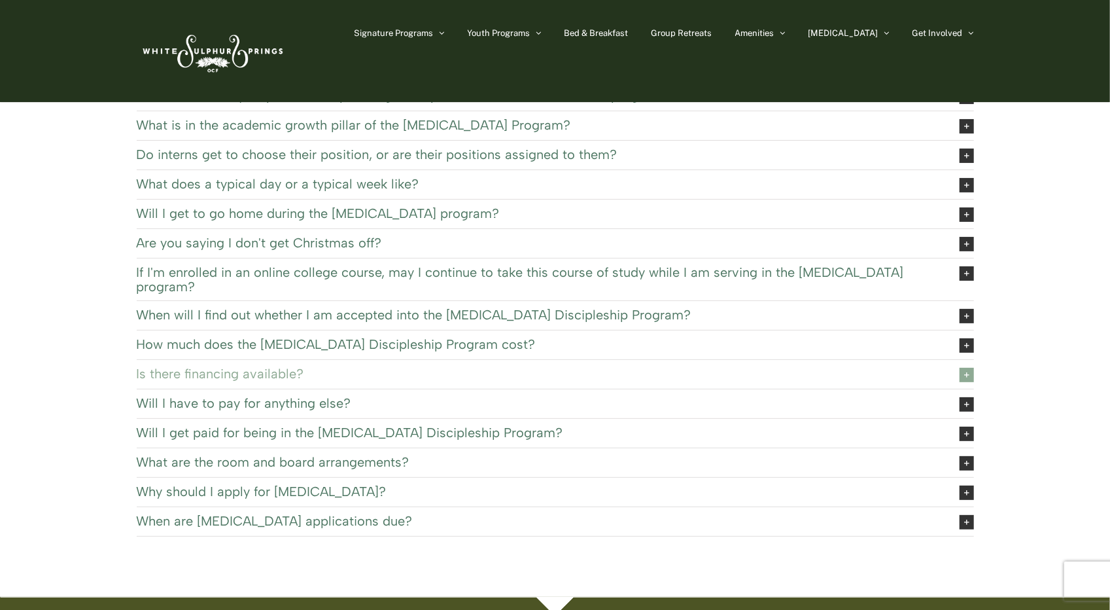
click at [964, 366] on span at bounding box center [967, 374] width 14 height 16
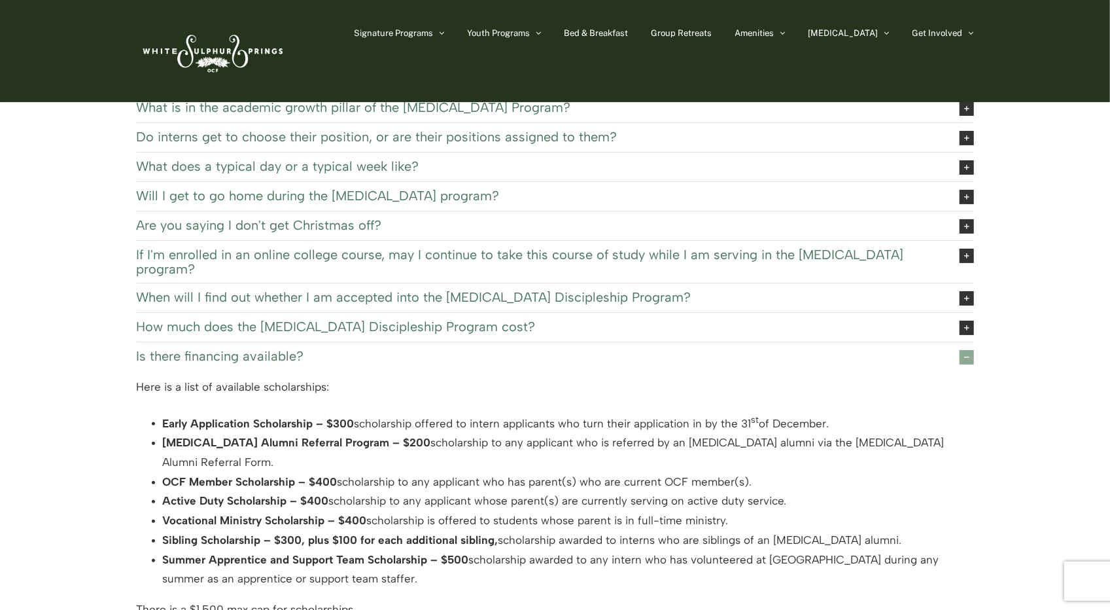
scroll to position [86, 0]
click at [964, 351] on link "Is there financing available?" at bounding box center [555, 357] width 837 height 29
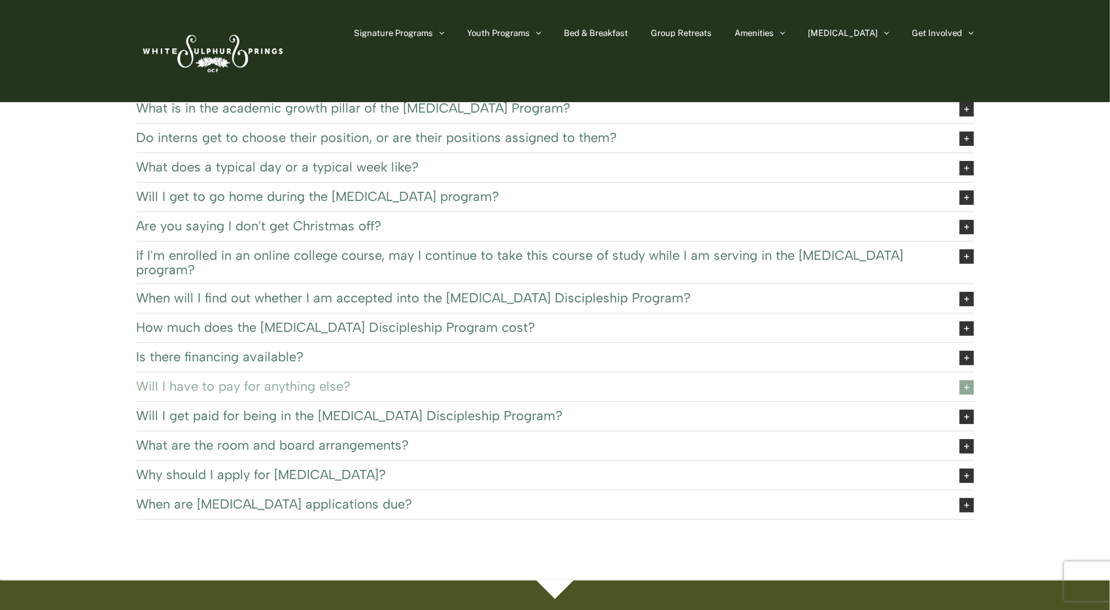
click at [964, 380] on icon at bounding box center [967, 387] width 14 height 14
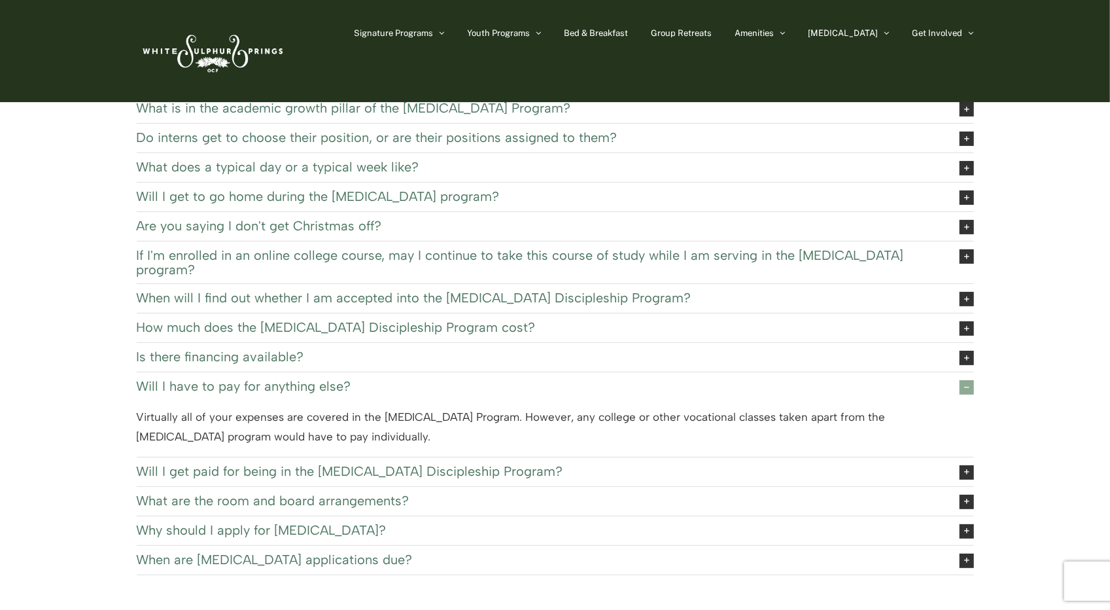
click at [964, 380] on icon at bounding box center [967, 387] width 14 height 14
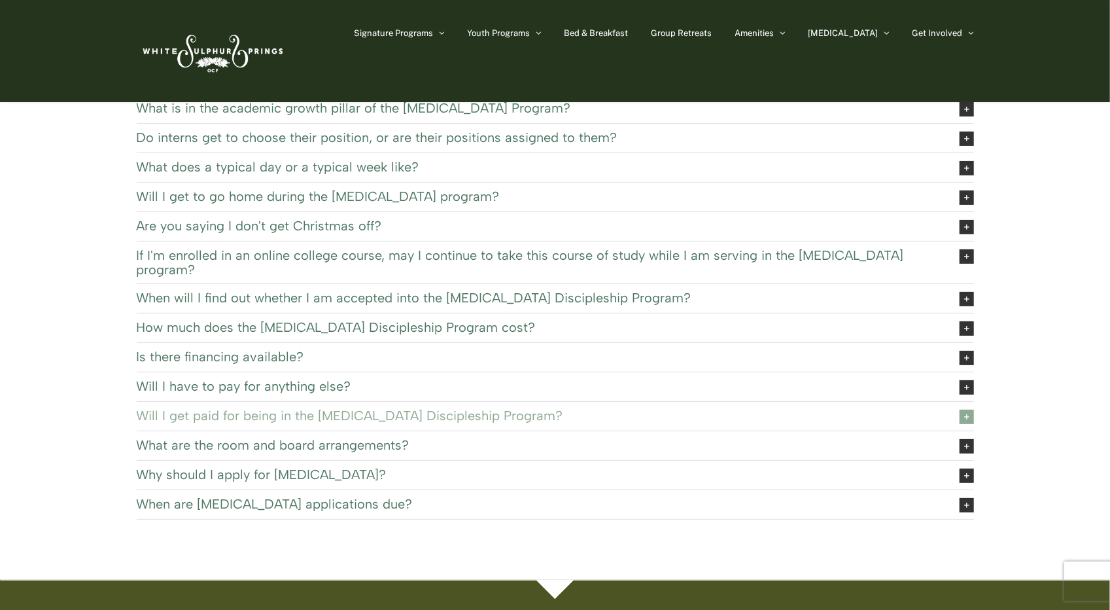
click at [966, 410] on icon at bounding box center [967, 417] width 14 height 14
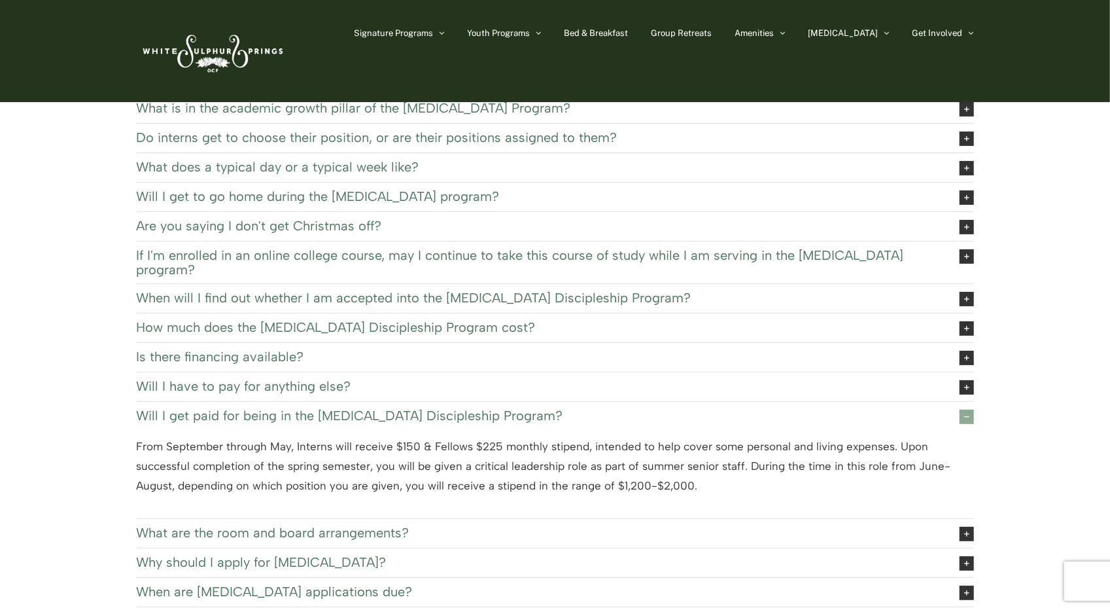
click at [966, 410] on icon at bounding box center [967, 417] width 14 height 14
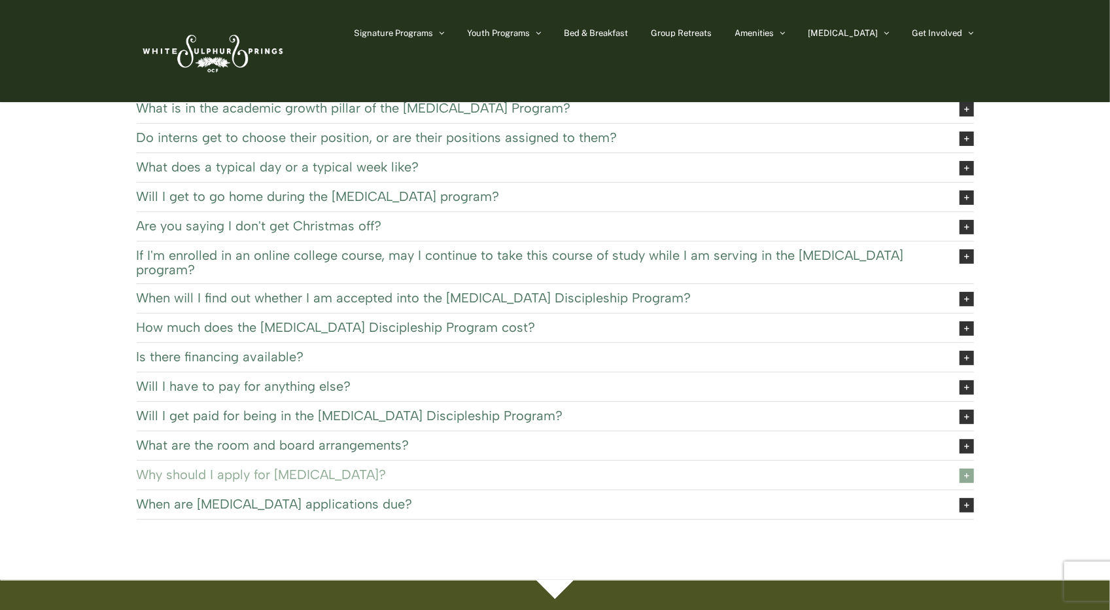
click at [649, 465] on link "Why should I apply for EXSEL?" at bounding box center [555, 475] width 837 height 29
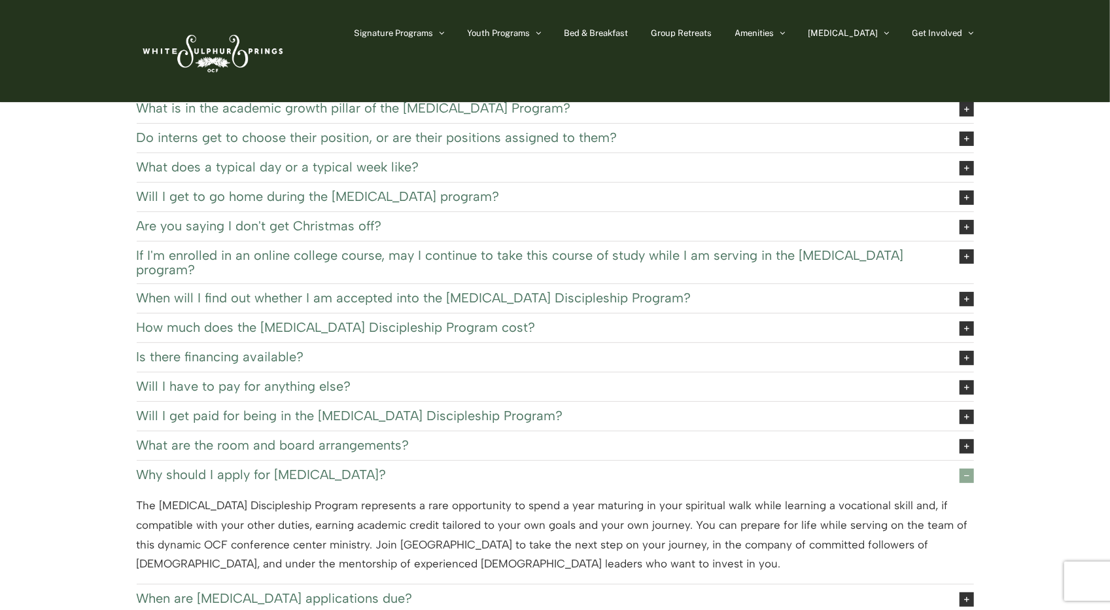
click at [960, 468] on icon at bounding box center [967, 475] width 14 height 14
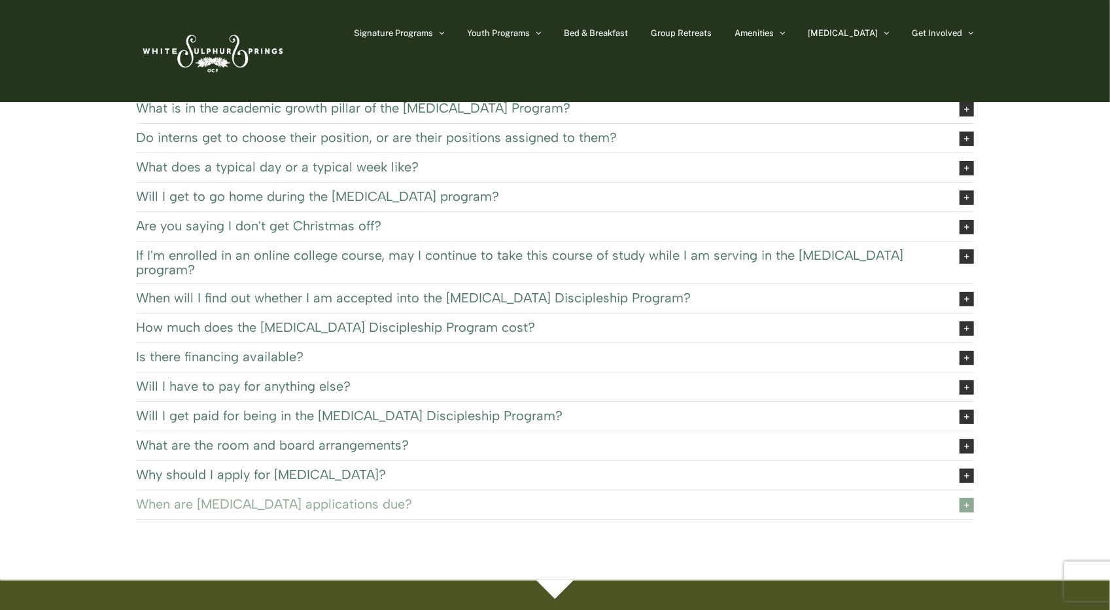
click at [960, 497] on span at bounding box center [967, 505] width 14 height 16
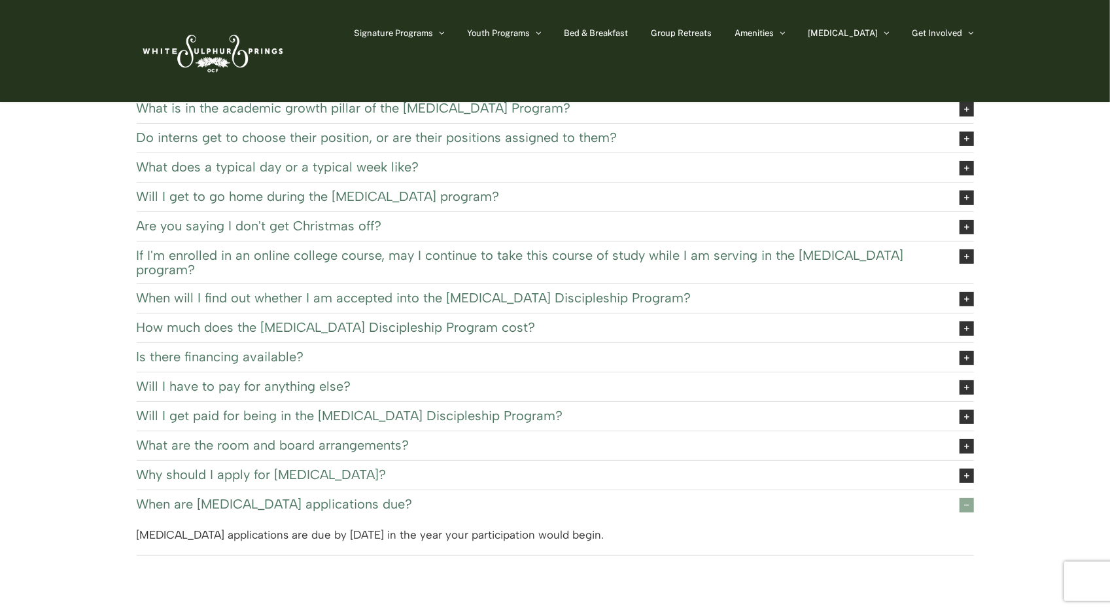
click at [960, 497] on span at bounding box center [967, 505] width 14 height 16
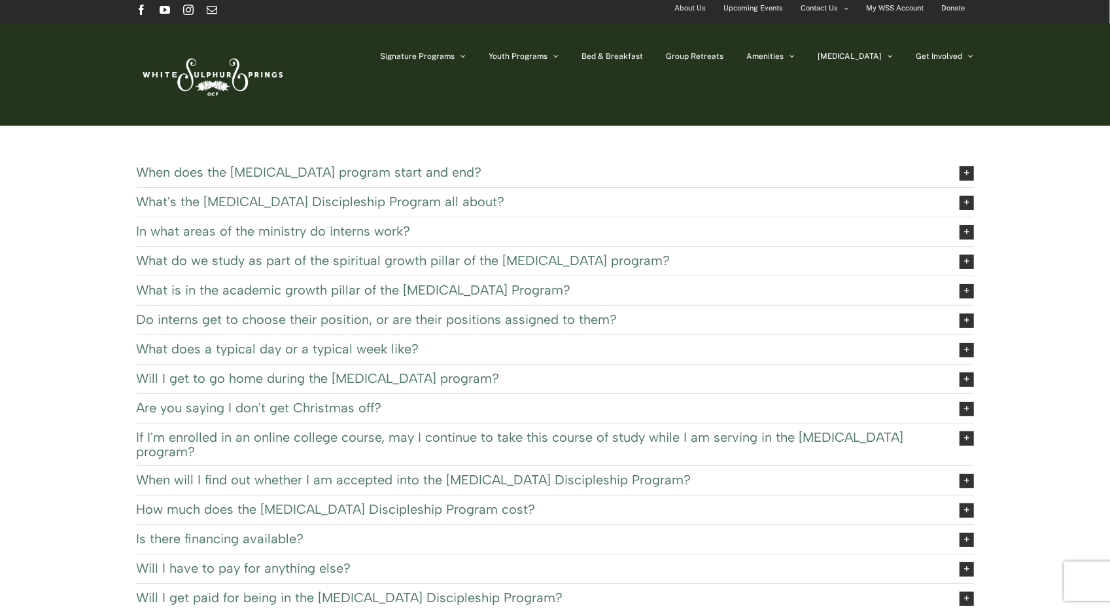
scroll to position [0, 0]
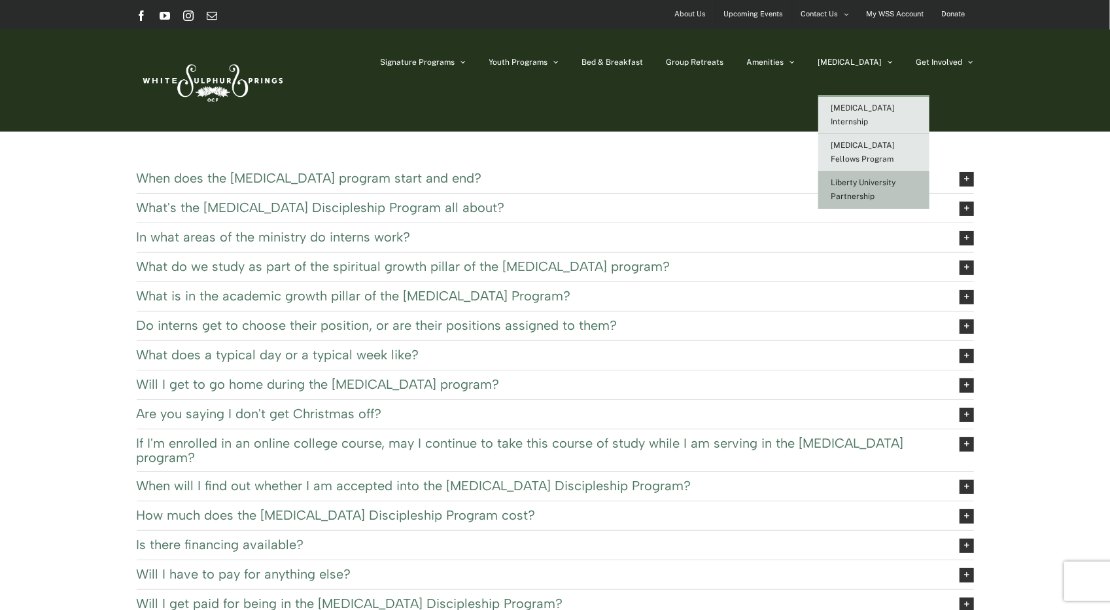
click at [888, 173] on link "Liberty University Partnership" at bounding box center [873, 189] width 111 height 37
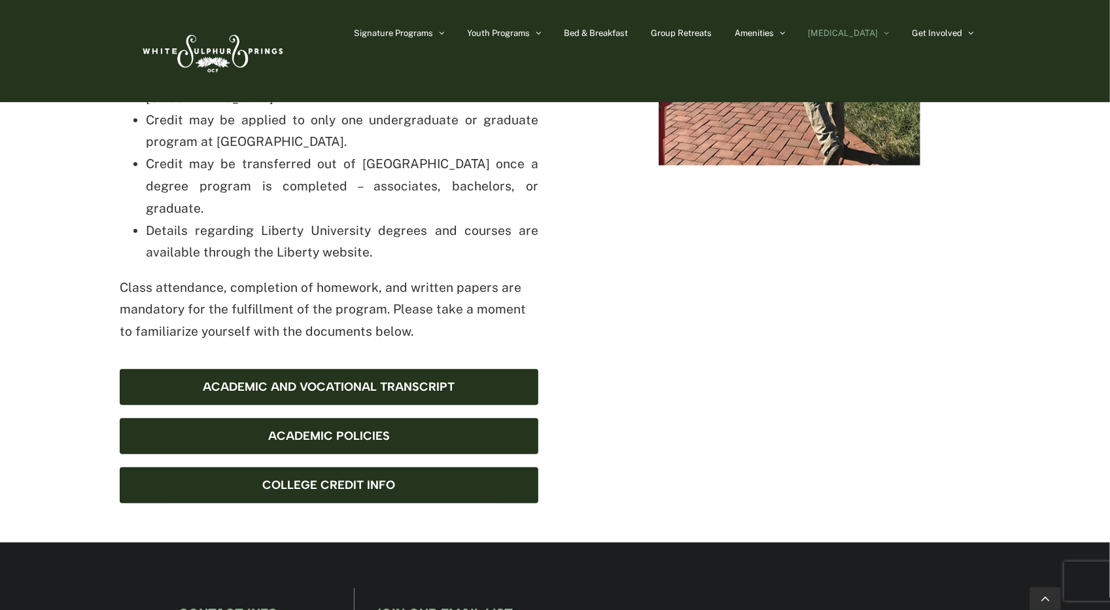
scroll to position [733, 0]
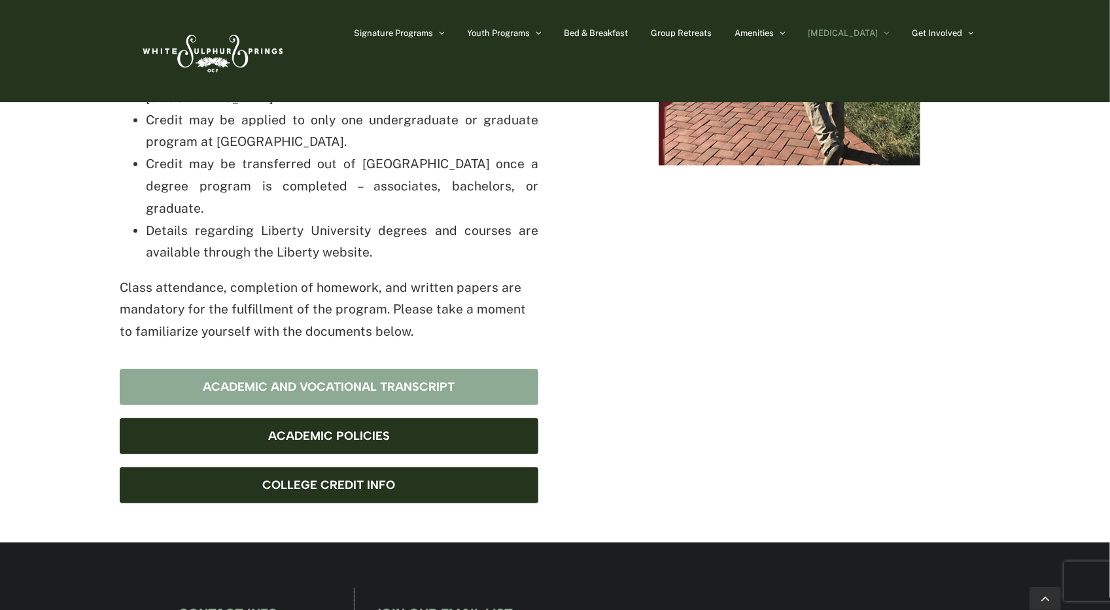
click at [379, 380] on span "Academic and Vocational Transcript" at bounding box center [329, 387] width 252 height 14
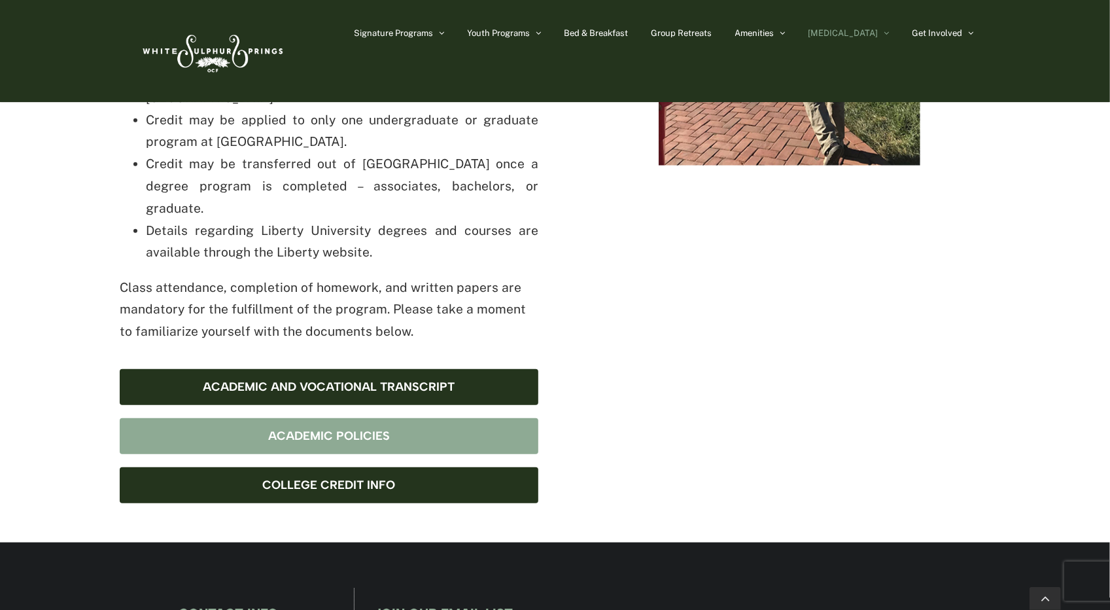
click at [360, 418] on link "Academic Policies" at bounding box center [329, 436] width 419 height 36
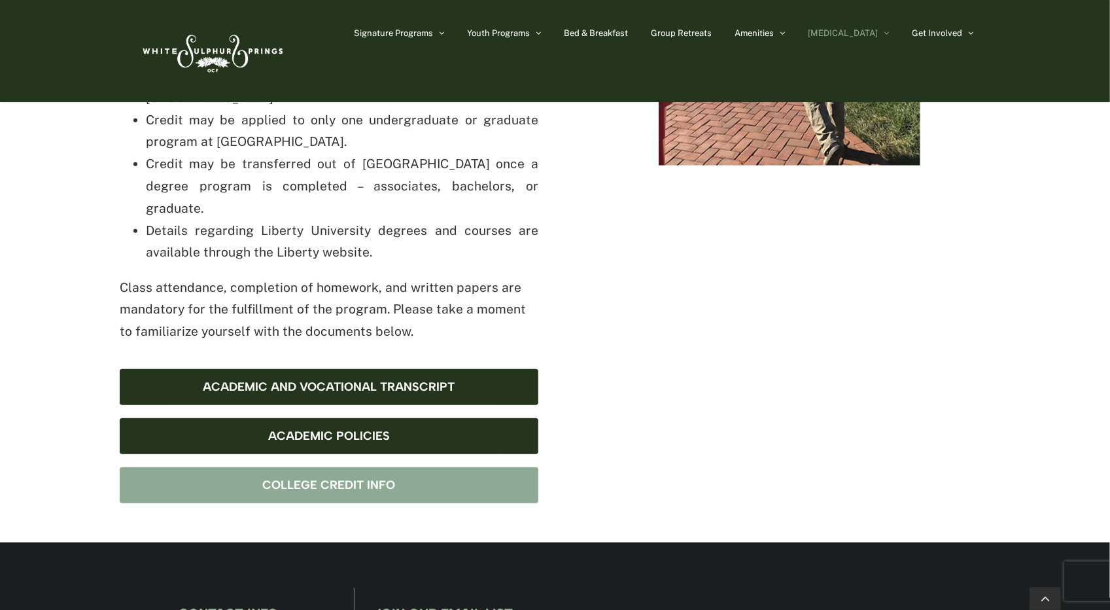
click at [373, 467] on link "College Credit Info" at bounding box center [329, 485] width 419 height 36
